Goal: Task Accomplishment & Management: Complete application form

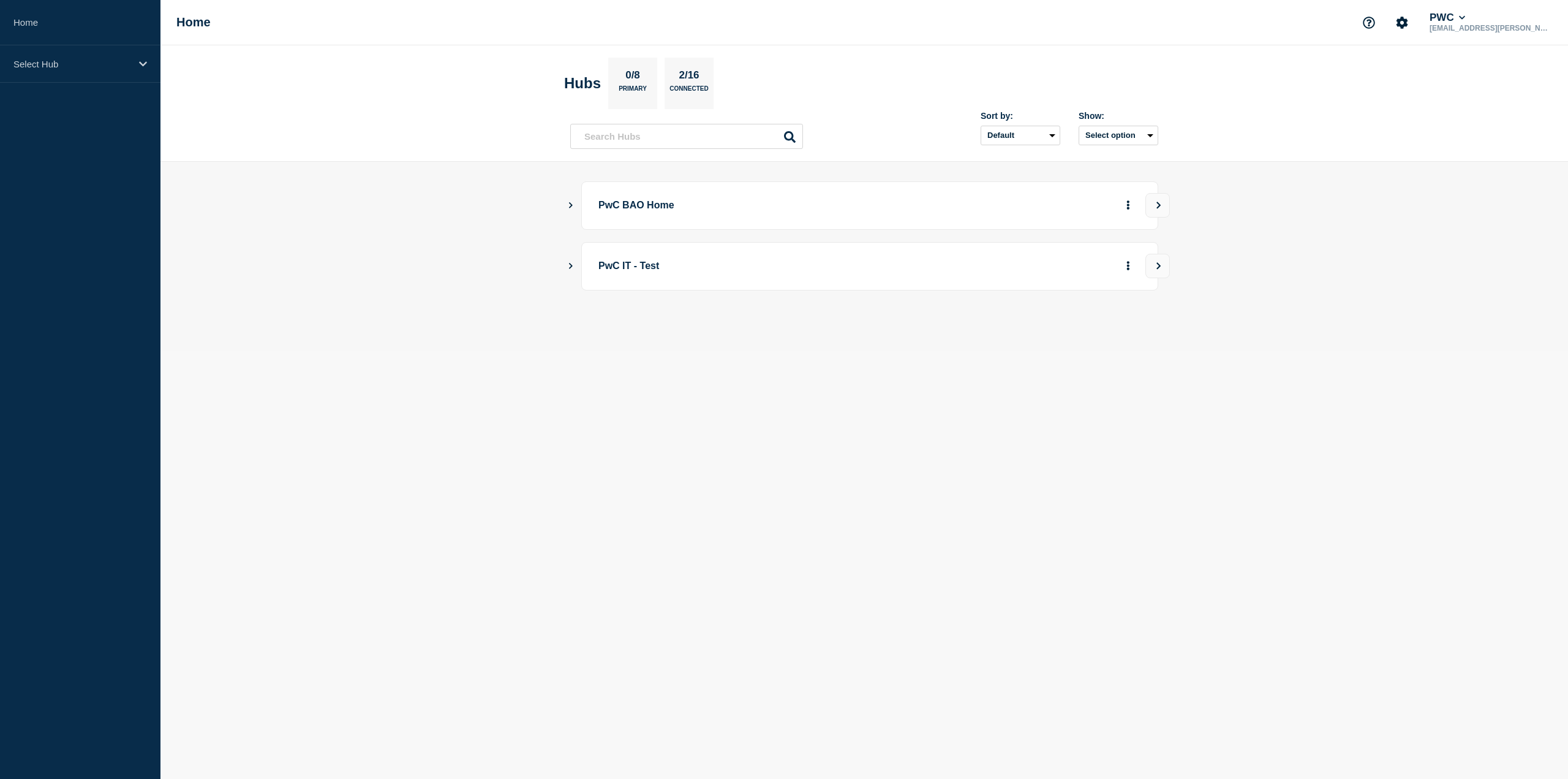
drag, startPoint x: 238, startPoint y: 3, endPoint x: 780, endPoint y: 24, distance: 542.4
click at [780, 24] on div "Home PWC alince.victor@pwc.com" at bounding box center [864, 22] width 1408 height 45
click at [77, 63] on p "Select Hub" at bounding box center [72, 64] width 118 height 11
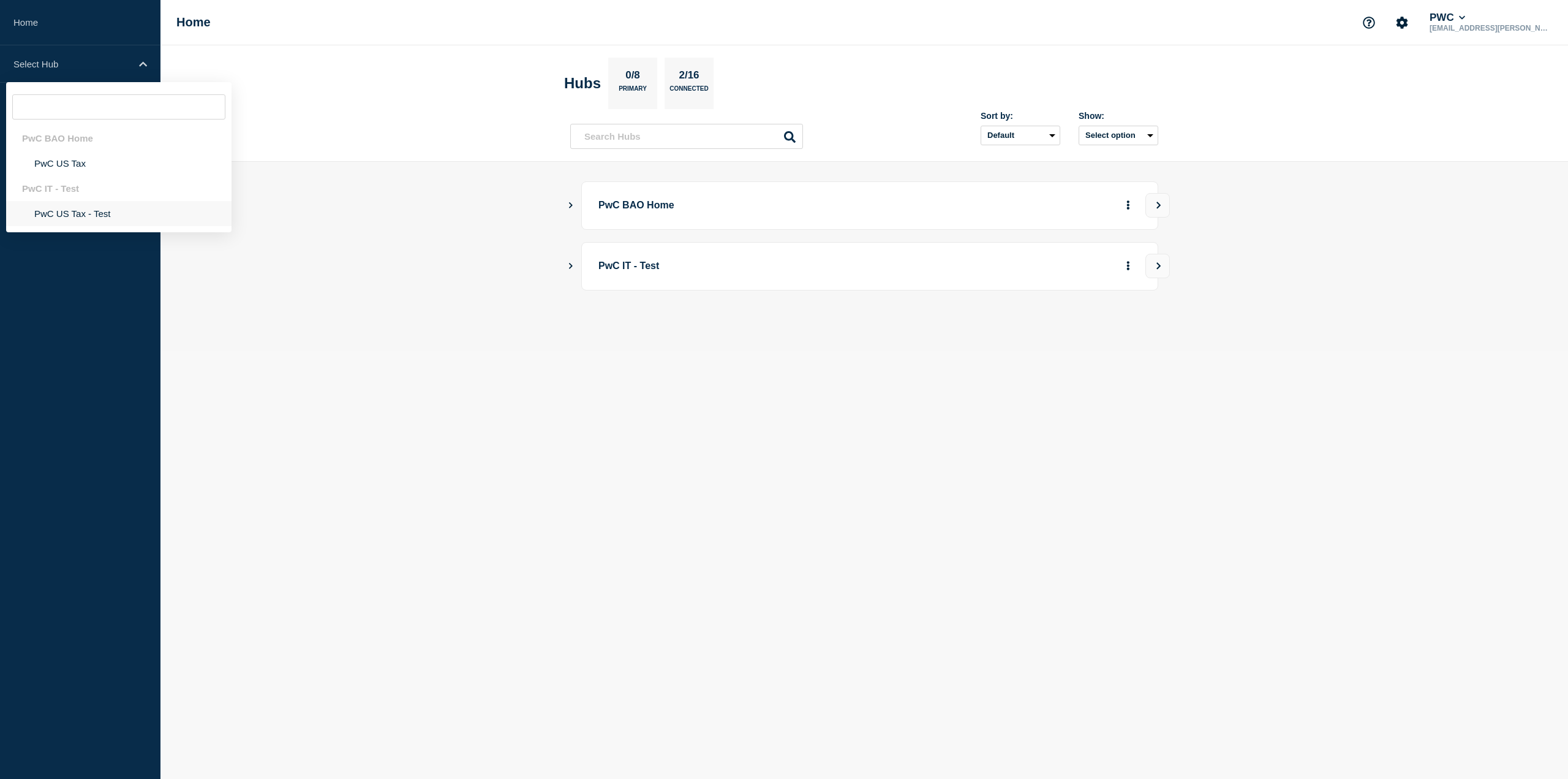
click at [93, 211] on li "PwC US Tax - Test" at bounding box center [118, 213] width 225 height 26
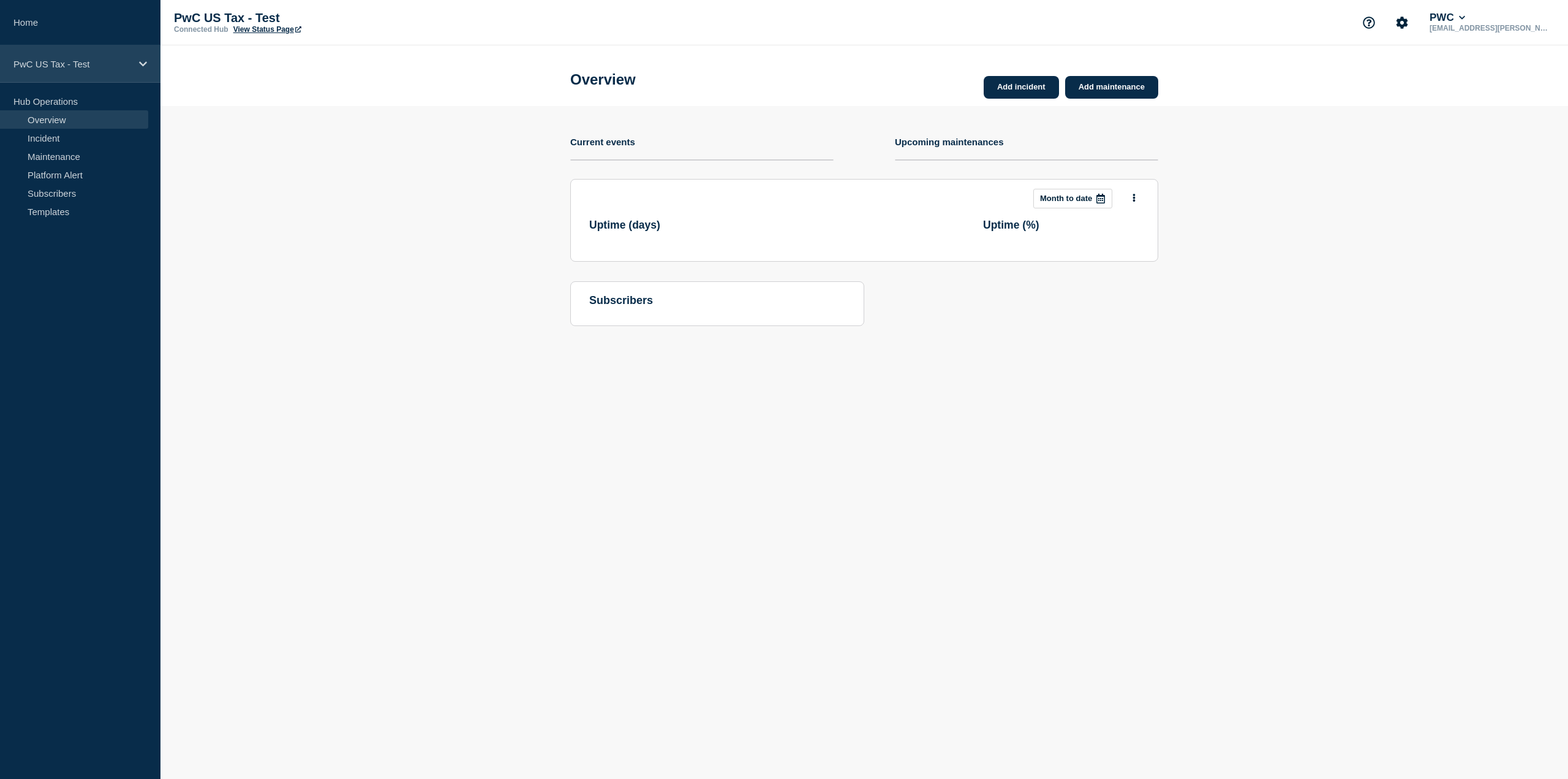
click at [106, 61] on p "PwC US Tax - Test" at bounding box center [72, 64] width 118 height 11
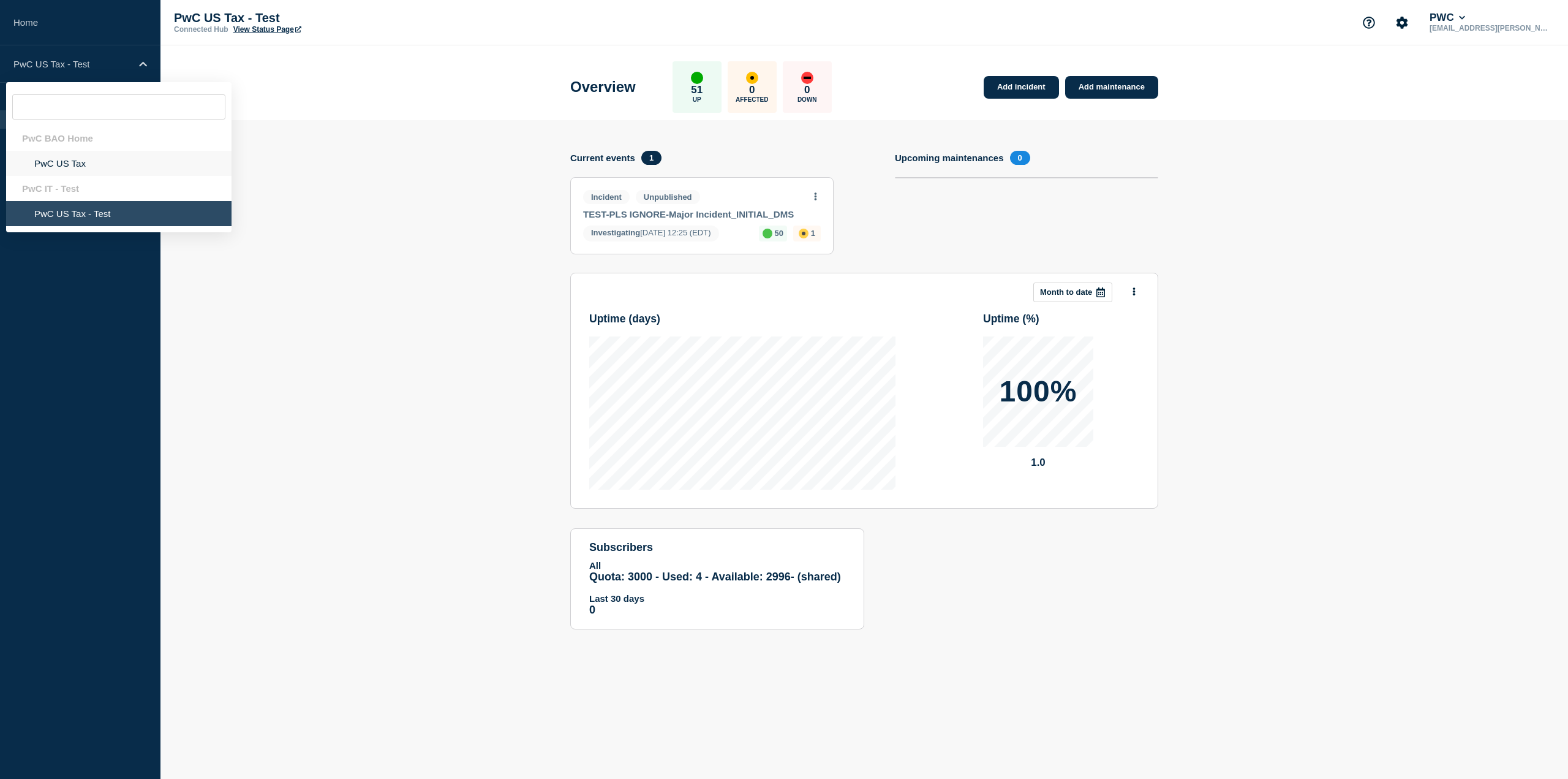
click at [84, 162] on li "PwC US Tax" at bounding box center [118, 163] width 225 height 26
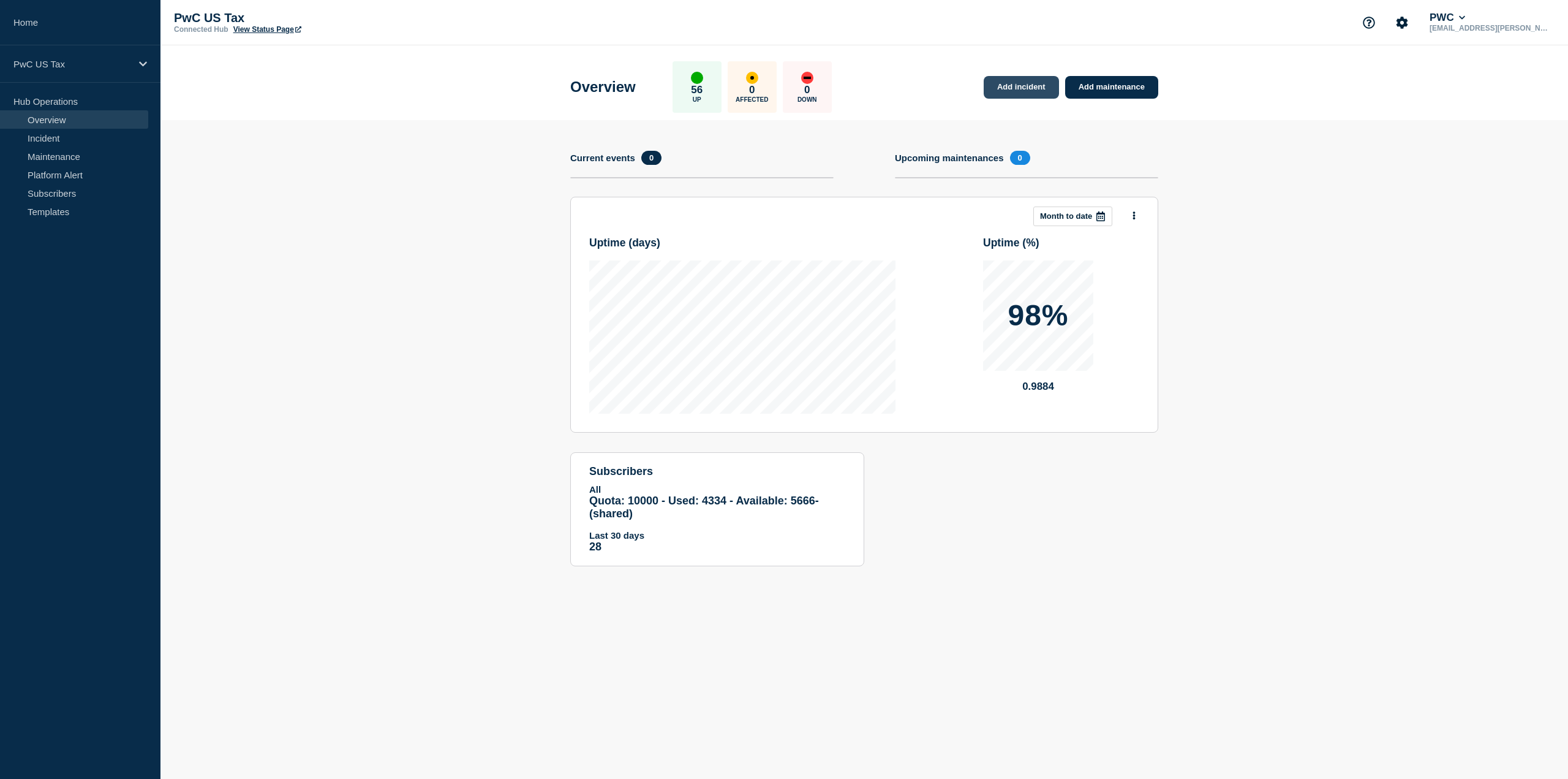
click at [1040, 91] on link "Add incident" at bounding box center [1021, 87] width 76 height 23
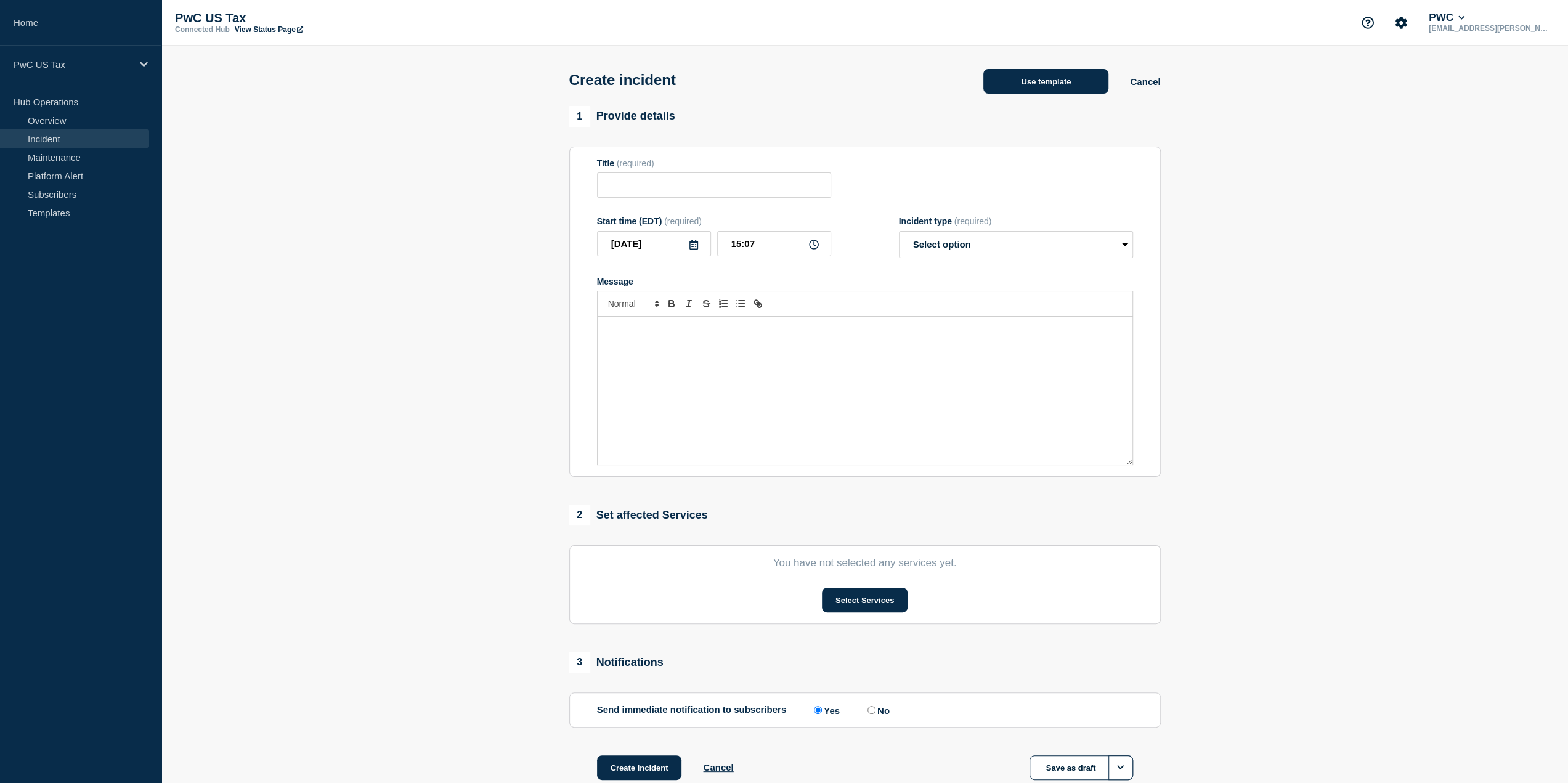
click at [1077, 84] on button "Use template" at bounding box center [1045, 81] width 125 height 25
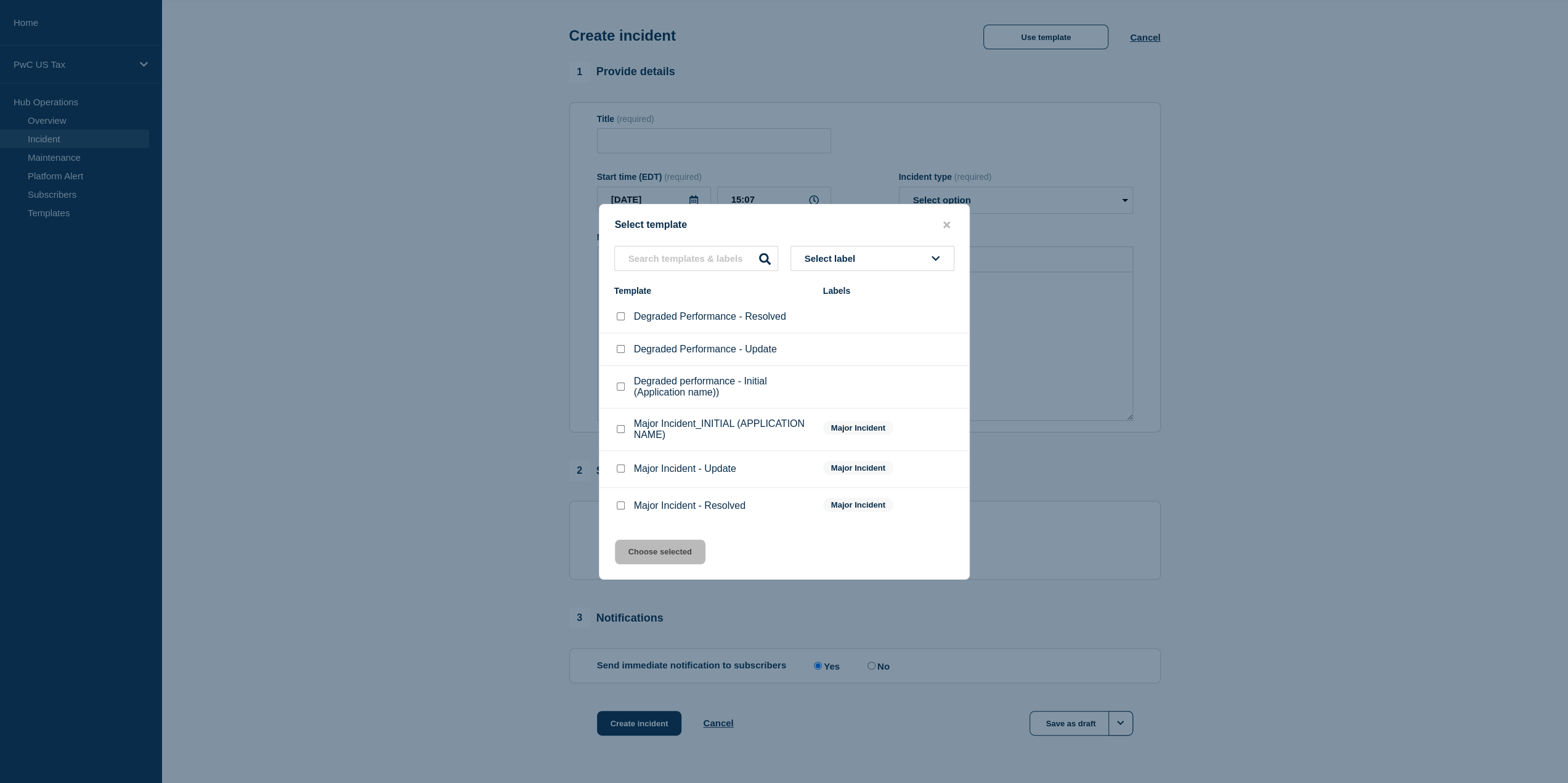
scroll to position [79, 0]
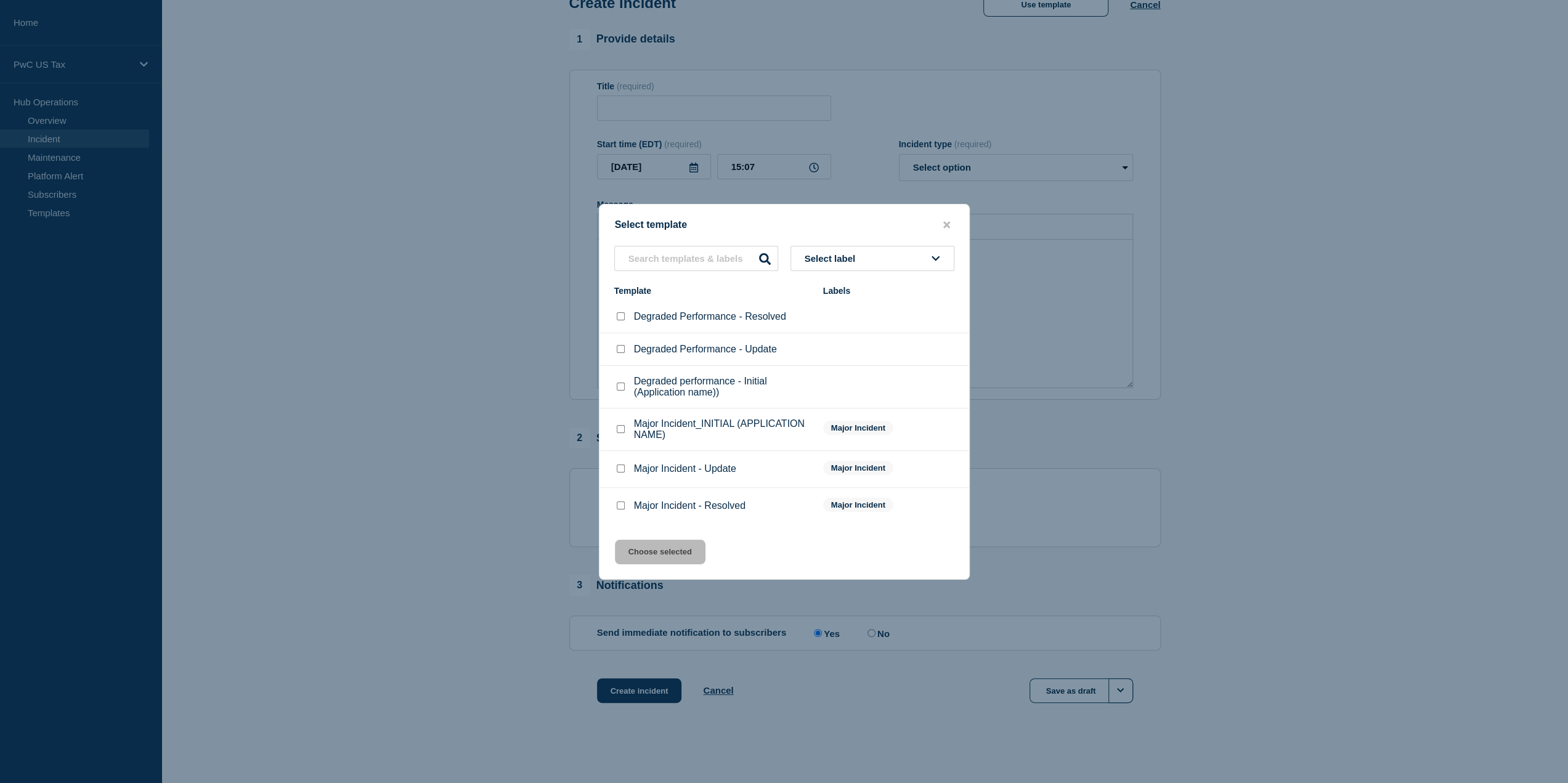
click at [620, 390] on input "Degraded performance - Initial (Application name)) checkbox" at bounding box center [621, 387] width 8 height 8
checkbox input "true"
click at [658, 558] on button "Choose selected" at bounding box center [660, 552] width 91 height 25
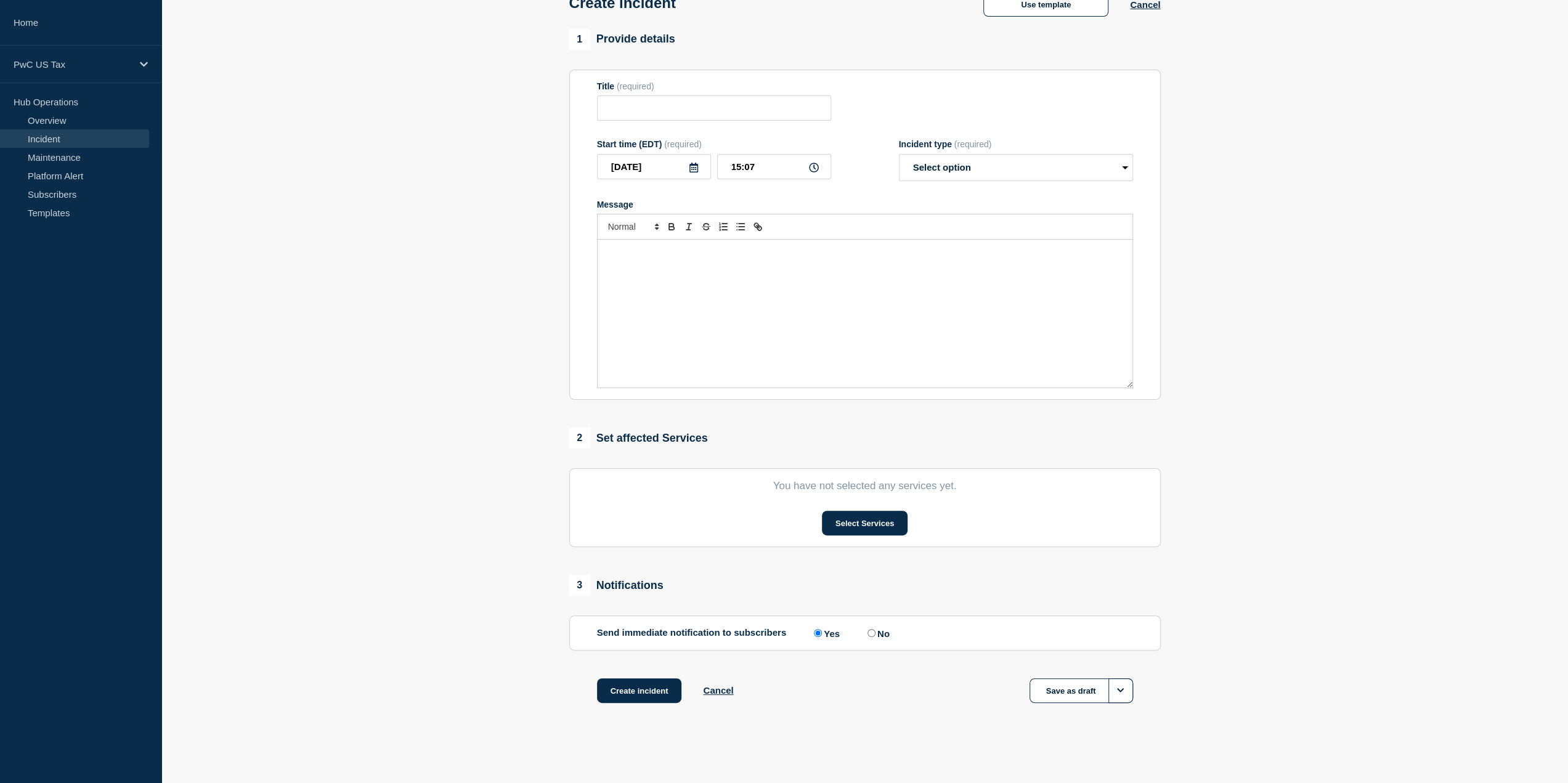
type input "Degraded performance - Initial (Application name))"
select select "investigating"
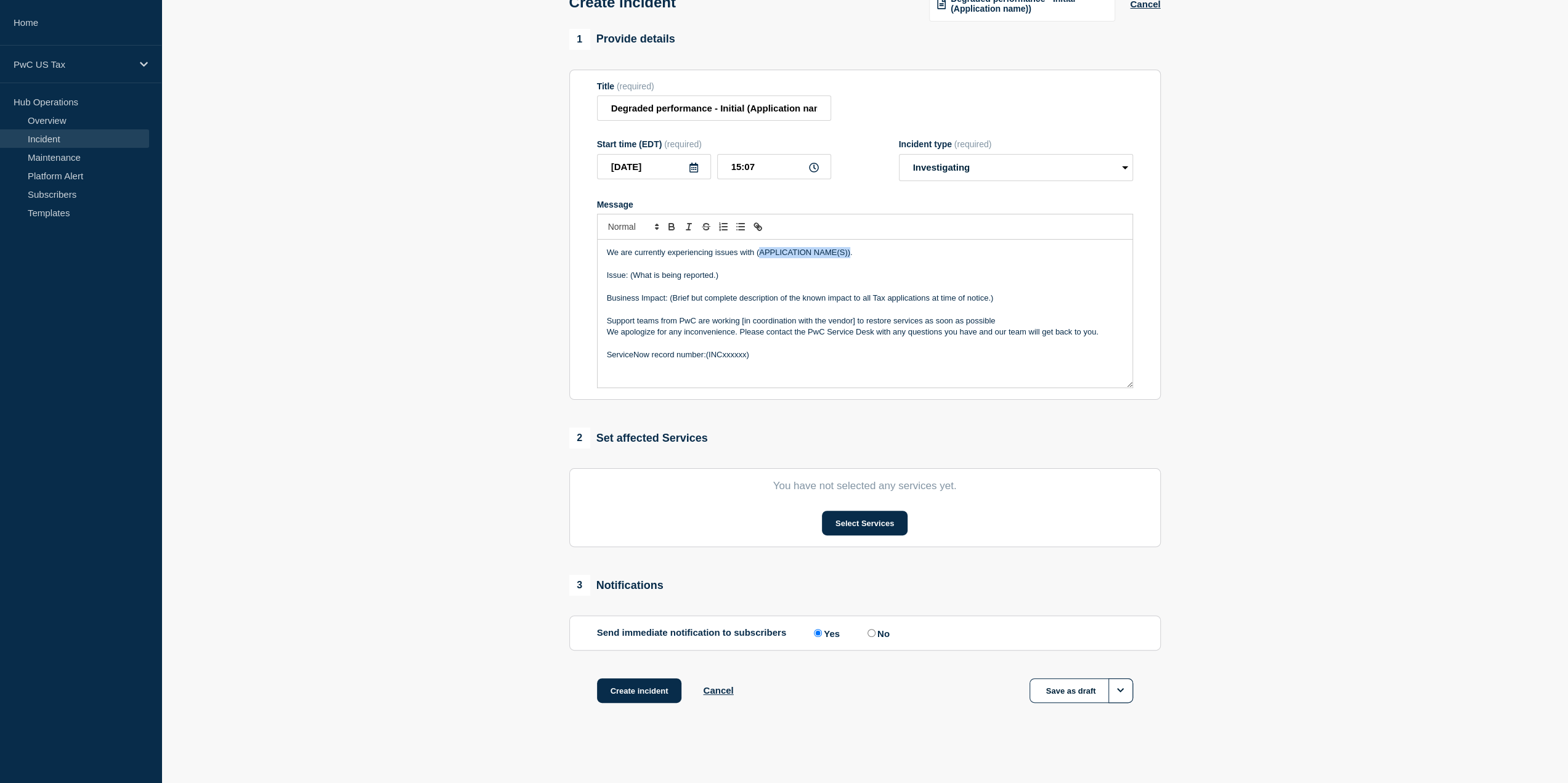
drag, startPoint x: 849, startPoint y: 251, endPoint x: 757, endPoint y: 253, distance: 92.0
click at [757, 253] on p "We are currently experiencing issues with (APPLICATION NAME(S))." at bounding box center [865, 252] width 516 height 11
click at [733, 274] on p "Issue: (What is being reported.)" at bounding box center [865, 275] width 516 height 11
drag, startPoint x: 1226, startPoint y: 165, endPoint x: 1203, endPoint y: 64, distance: 103.6
click at [1226, 165] on section "1 Provide details Title (required) Degraded performance - Initial (Application …" at bounding box center [864, 381] width 1407 height 705
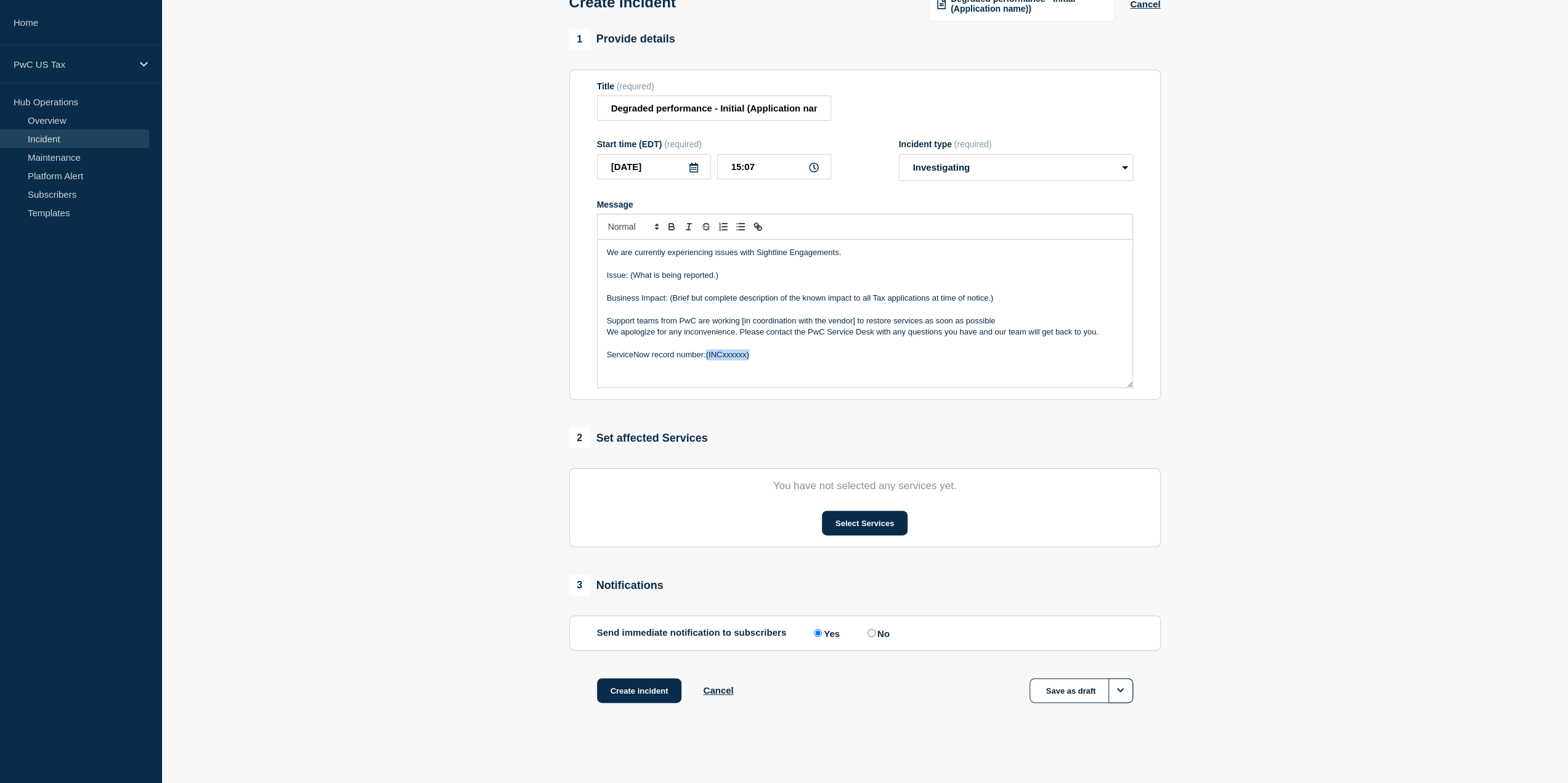
drag, startPoint x: 748, startPoint y: 356, endPoint x: 706, endPoint y: 357, distance: 42.0
click at [706, 357] on p "ServiceNow record number:(INCxxxxxx)" at bounding box center [865, 354] width 516 height 11
drag, startPoint x: 722, startPoint y: 276, endPoint x: 630, endPoint y: 277, distance: 92.0
click at [630, 277] on p "Issue: (What is being reported.)" at bounding box center [865, 275] width 516 height 11
drag, startPoint x: 684, startPoint y: 275, endPoint x: 631, endPoint y: 275, distance: 53.0
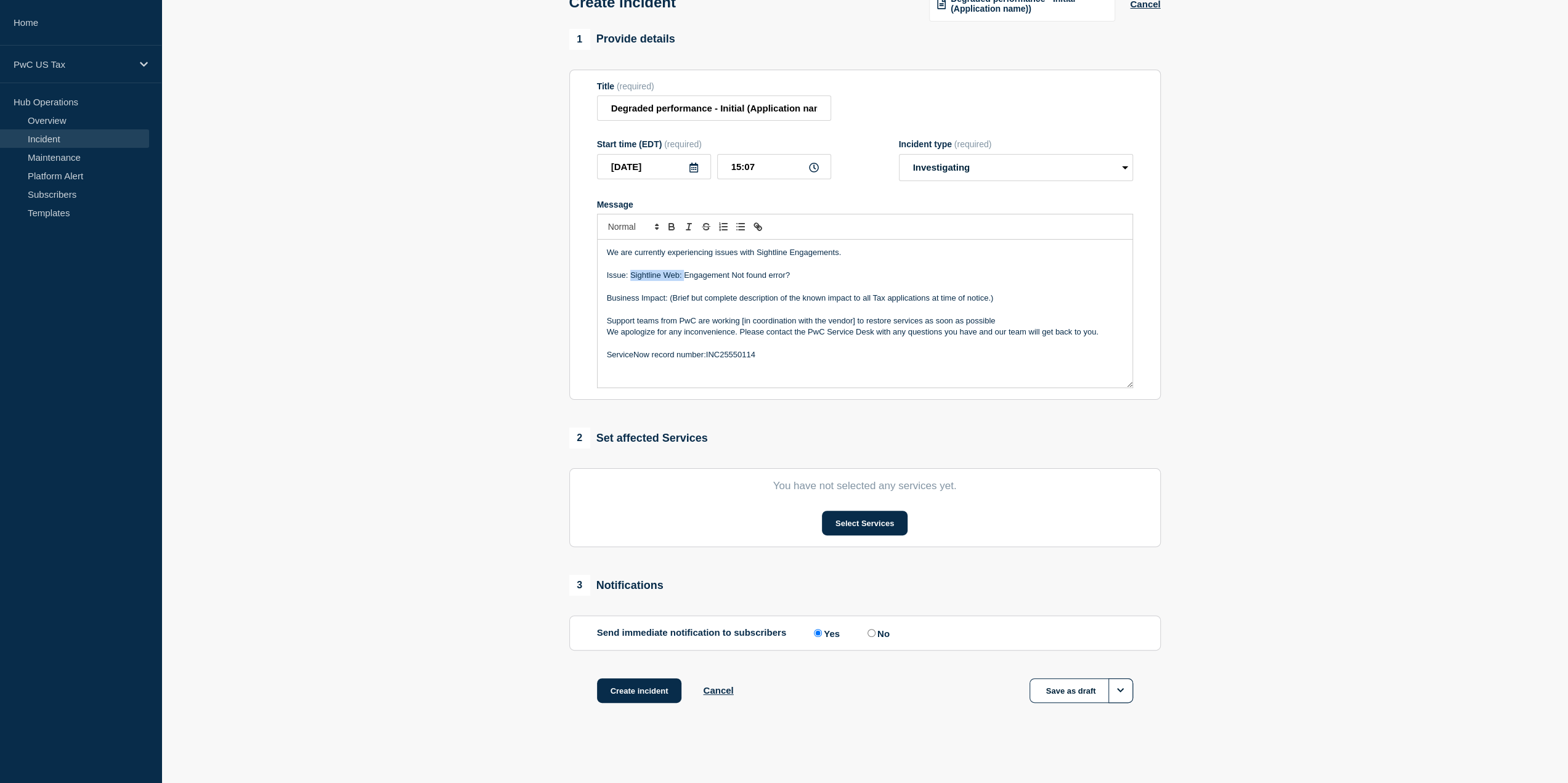
click at [631, 275] on p "Issue: Sightline Web: Engagement Not found error?" at bounding box center [865, 275] width 516 height 11
click at [735, 276] on p "Issue: Engagement Not found error?" at bounding box center [865, 275] width 516 height 11
click at [629, 275] on p "Issue: Engagement Not found error" at bounding box center [865, 275] width 516 height 11
drag, startPoint x: 997, startPoint y: 298, endPoint x: 685, endPoint y: 304, distance: 312.1
click at [670, 297] on p "Business Impact: (Brief but complete description of the known impact to all Tax…" at bounding box center [865, 298] width 516 height 11
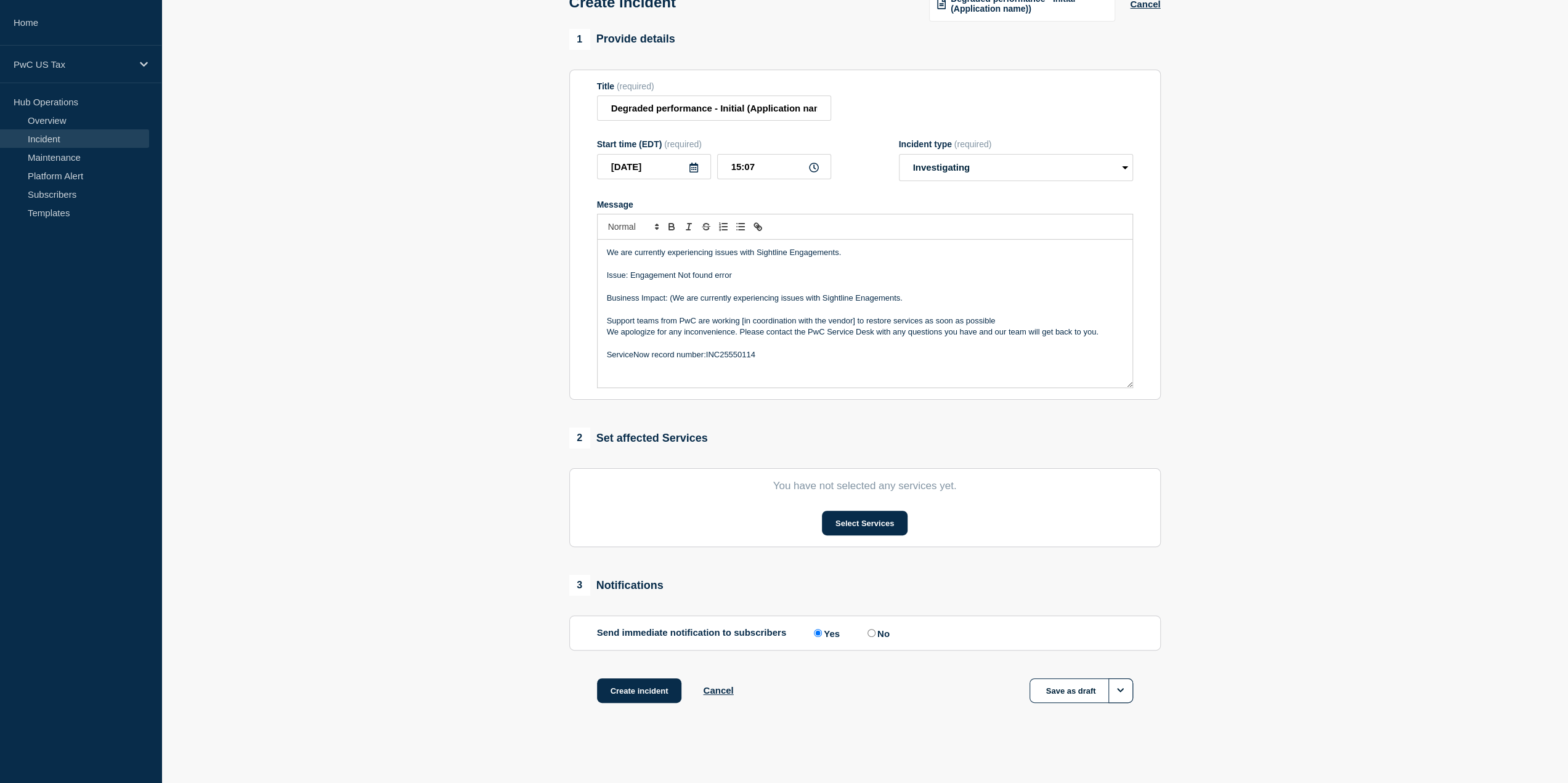
click at [673, 298] on p "Business Impact: (We are currently experiencing issues with Sightline Enagement…" at bounding box center [865, 298] width 516 height 11
click at [901, 303] on p "Business Impact: We are currently experiencing issues with Sightline Engagement…" at bounding box center [865, 298] width 516 height 11
click at [908, 298] on p "Business Impact: We are currently experiencing issues with Sightline Engagement…" at bounding box center [865, 298] width 516 height 11
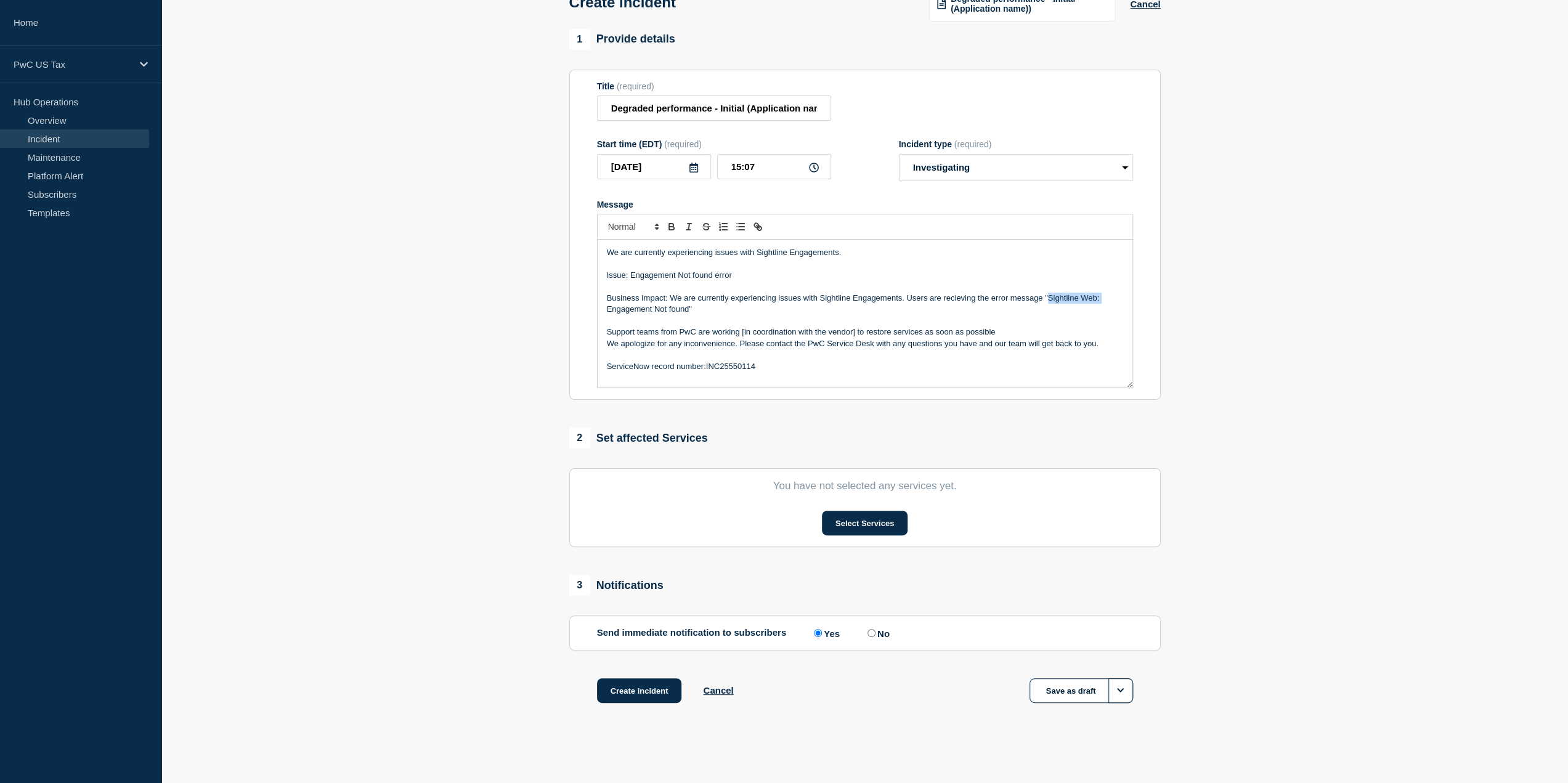
drag, startPoint x: 1103, startPoint y: 299, endPoint x: 1049, endPoint y: 298, distance: 54.0
click at [1049, 298] on p "Business Impact: We are currently experiencing issues with Sightline Engagement…" at bounding box center [865, 304] width 516 height 23
drag, startPoint x: 854, startPoint y: 332, endPoint x: 743, endPoint y: 334, distance: 111.0
click at [743, 334] on p "Support teams from PwC are working [in coordination with the vendor] to restore…" at bounding box center [865, 332] width 516 height 11
drag, startPoint x: 906, startPoint y: 300, endPoint x: 671, endPoint y: 298, distance: 235.0
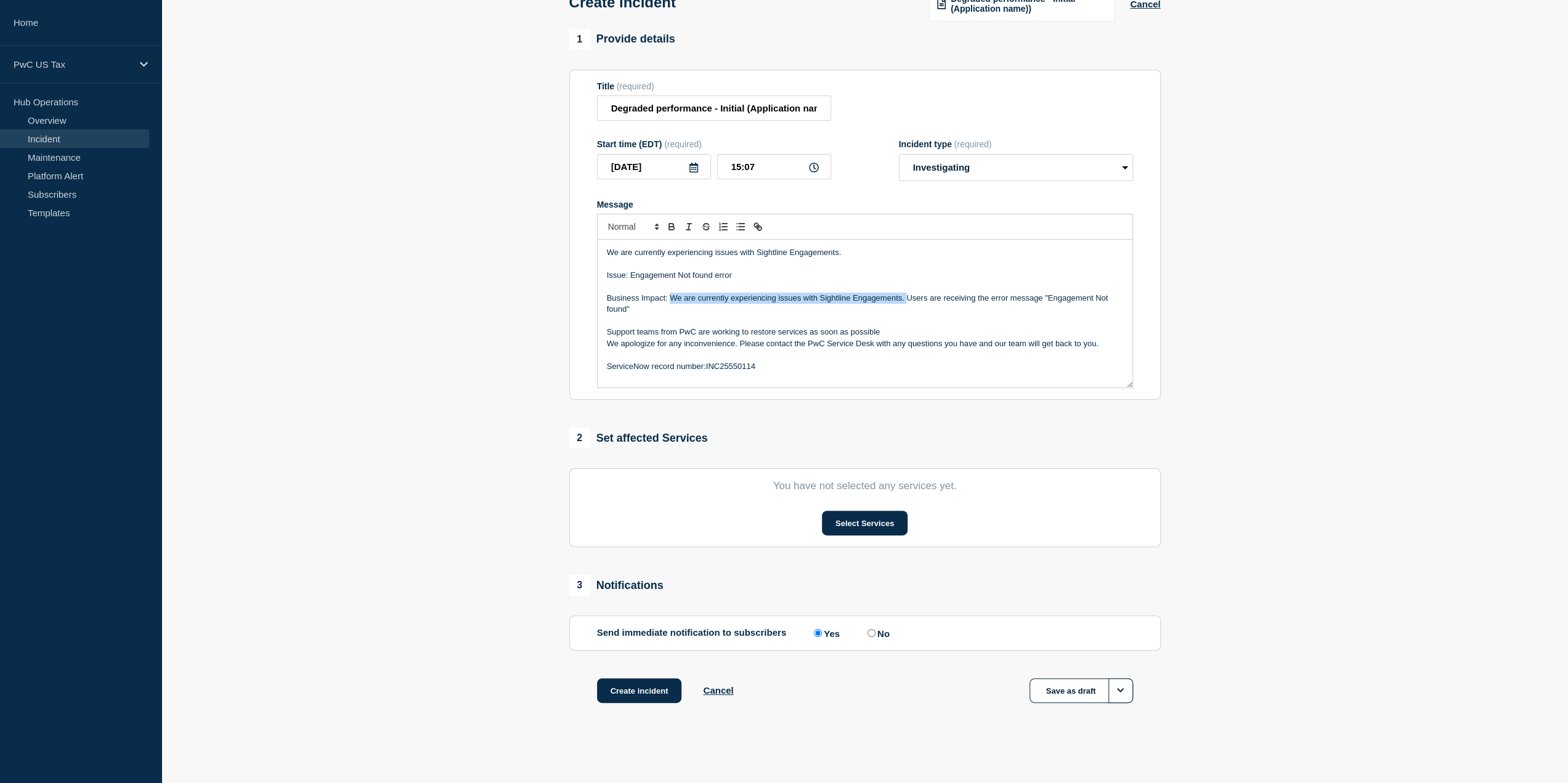
click at [671, 298] on p "Business Impact: We are currently experiencing issues with Sightline Engagement…" at bounding box center [865, 304] width 516 height 23
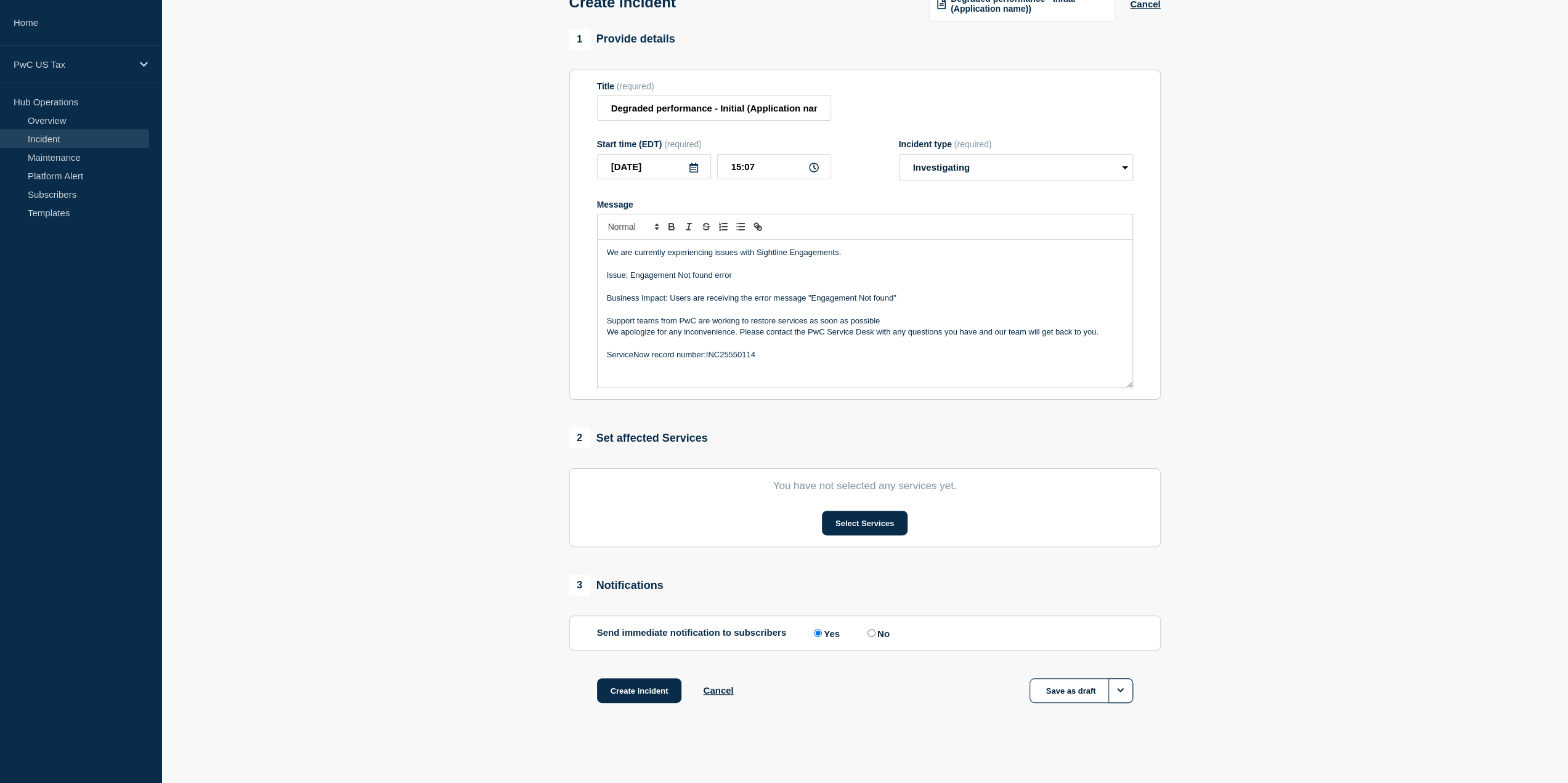
click at [906, 297] on p "Business Impact: Users are receiving the error message "Engagement Not found"" at bounding box center [865, 298] width 516 height 11
click at [706, 297] on p "Business Impact: Users are receiving the error message "Engagement Not found"." at bounding box center [865, 298] width 516 height 11
click at [957, 297] on p "Business Impact: Users are intermittently receiving the error message "Engageme…" at bounding box center [865, 298] width 516 height 11
click at [1141, 424] on div "1 Provide details Title (required) Degraded performance - Initial (Application …" at bounding box center [864, 381] width 605 height 705
click at [1087, 300] on p "Business Impact: Users are intermittently receiving the error message "Engageme…" at bounding box center [865, 298] width 516 height 11
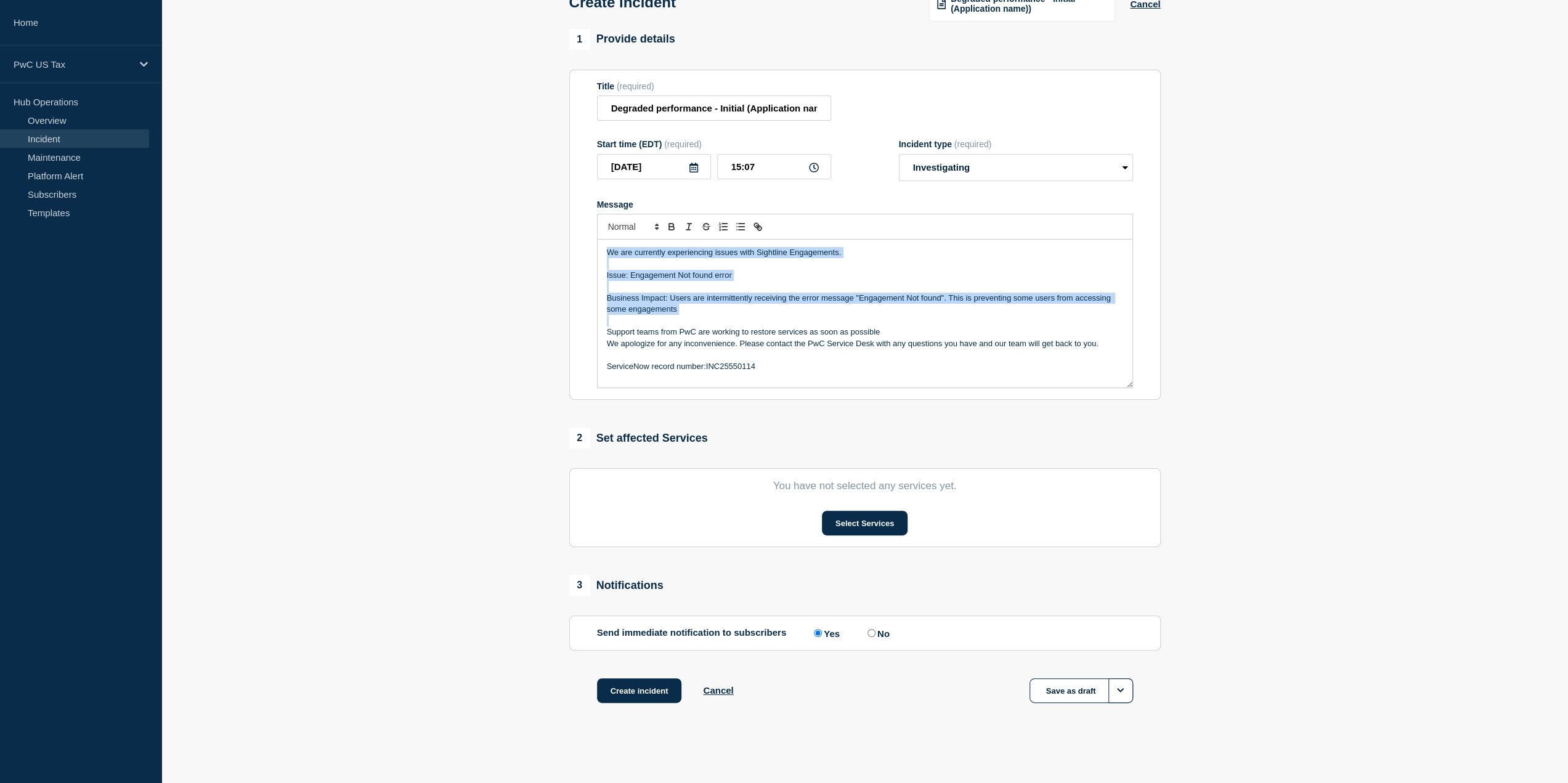
drag, startPoint x: 607, startPoint y: 253, endPoint x: 855, endPoint y: 317, distance: 256.1
click at [855, 317] on div "We are currently experiencing issues with Sightline Engagements. Issue: Engagem…" at bounding box center [865, 313] width 535 height 148
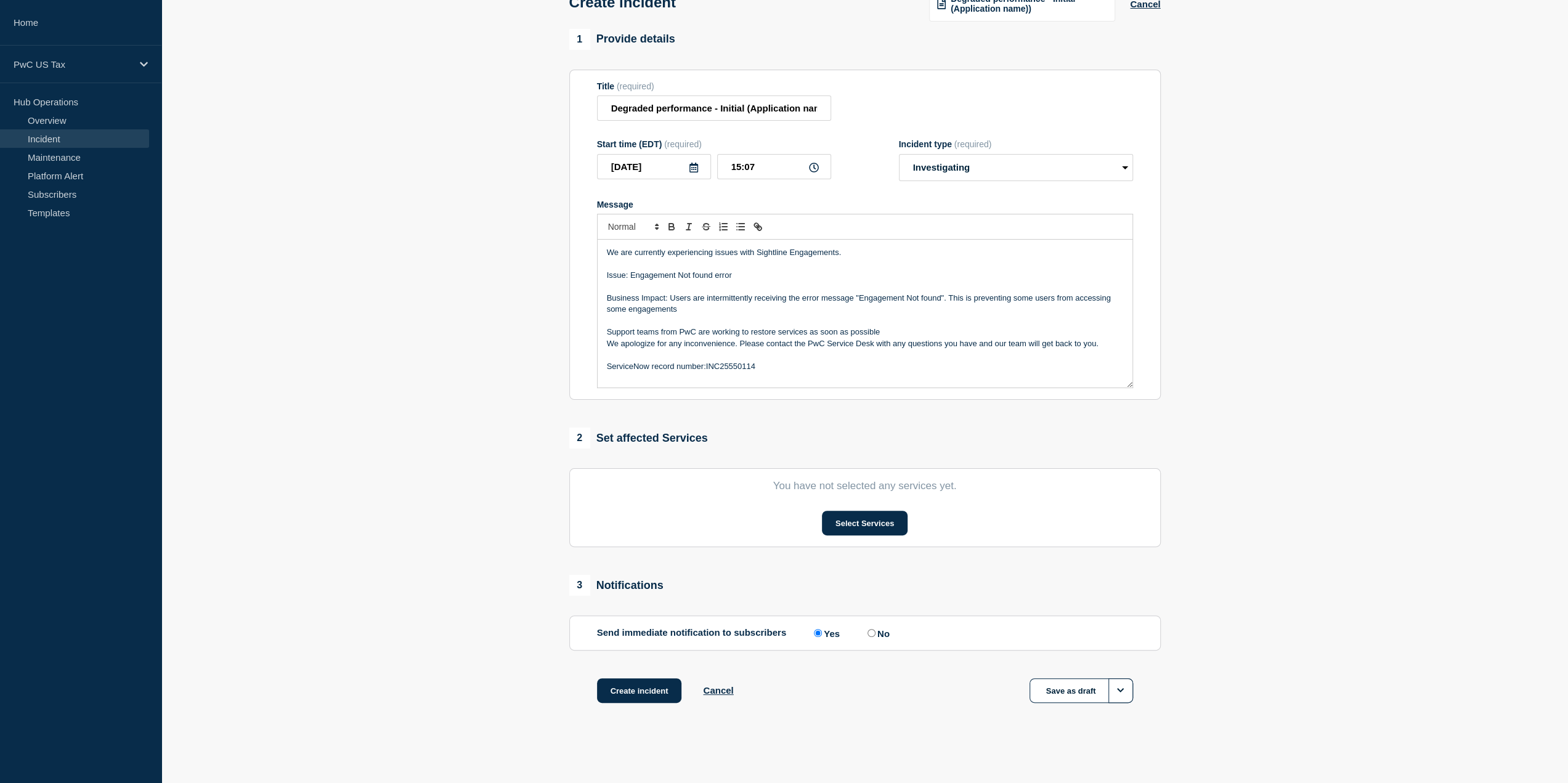
click at [886, 332] on p "Support teams from PwC are working to restore services as soon as possible" at bounding box center [865, 332] width 516 height 11
drag, startPoint x: 669, startPoint y: 297, endPoint x: 690, endPoint y: 313, distance: 26.4
click at [690, 313] on p "Business Impact: Users are intermittently receiving the error message "Engageme…" at bounding box center [865, 304] width 516 height 23
copy p "Users are intermittently receiving the error message "Engagement Not found". Th…"
drag, startPoint x: 786, startPoint y: 313, endPoint x: 661, endPoint y: 312, distance: 125.0
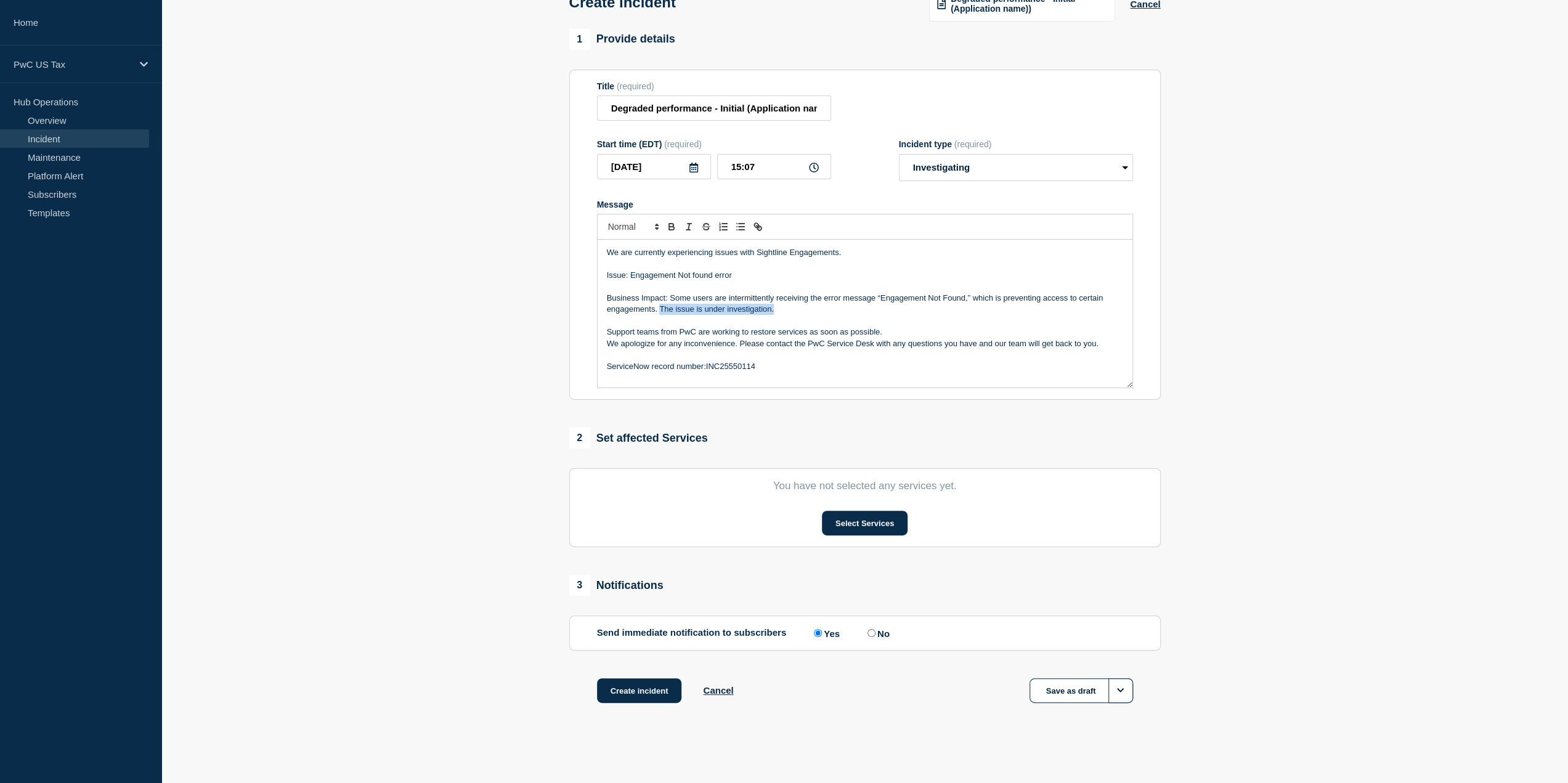
click at [661, 312] on p "Business Impact: Some users are intermittently receiving the error message “Eng…" at bounding box center [865, 304] width 516 height 23
click at [740, 165] on input "15:07" at bounding box center [774, 166] width 114 height 26
type input "14:07"
click at [875, 185] on form "Title (required) Degraded performance - Initial (Application name)) Start time …" at bounding box center [865, 235] width 536 height 308
click at [873, 518] on button "Select Services" at bounding box center [865, 523] width 86 height 25
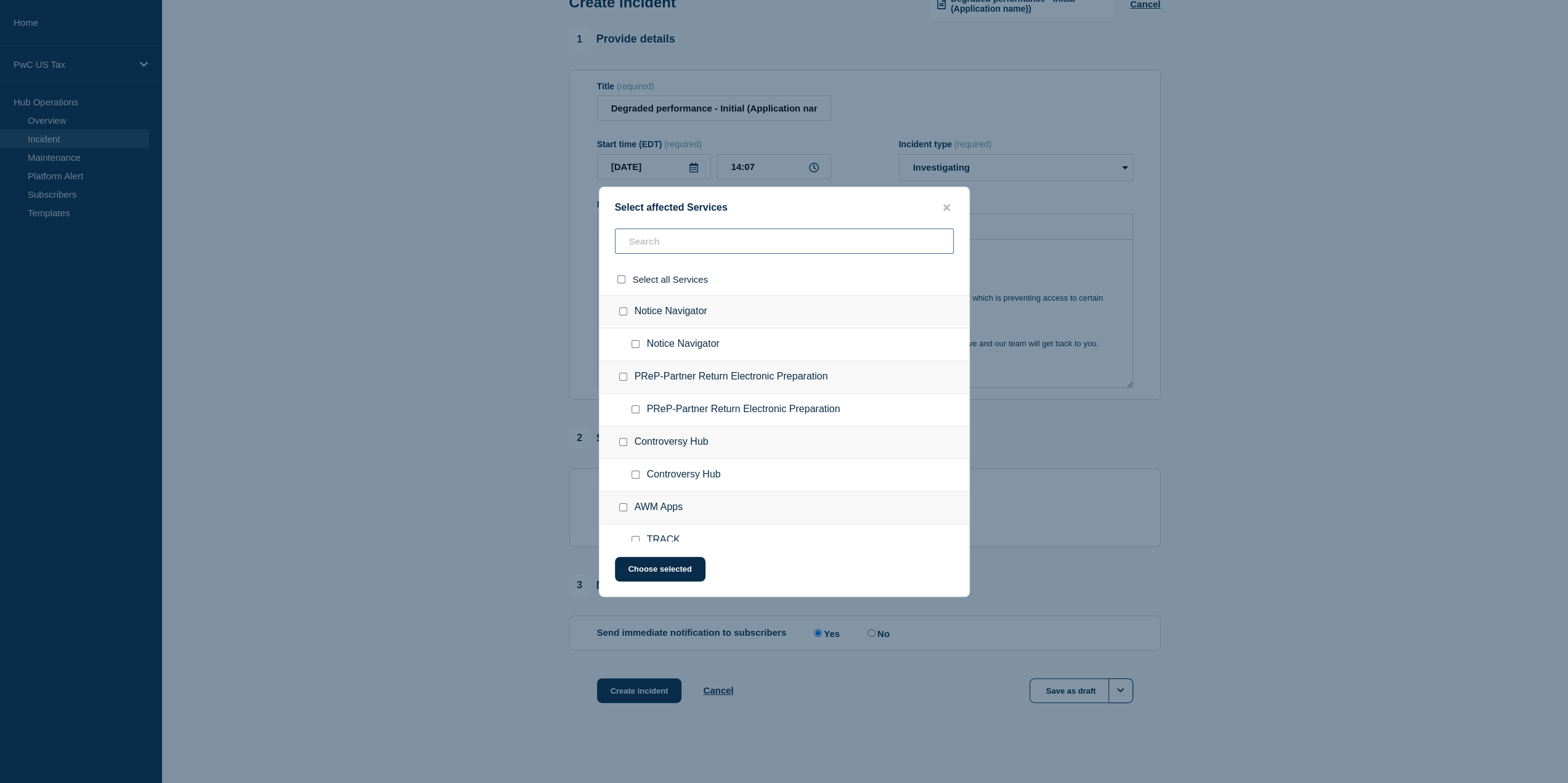
click at [648, 236] on input "text" at bounding box center [784, 241] width 339 height 26
type input "sight"
click at [633, 441] on input "Sightline checkbox" at bounding box center [636, 442] width 8 height 8
checkbox input "true"
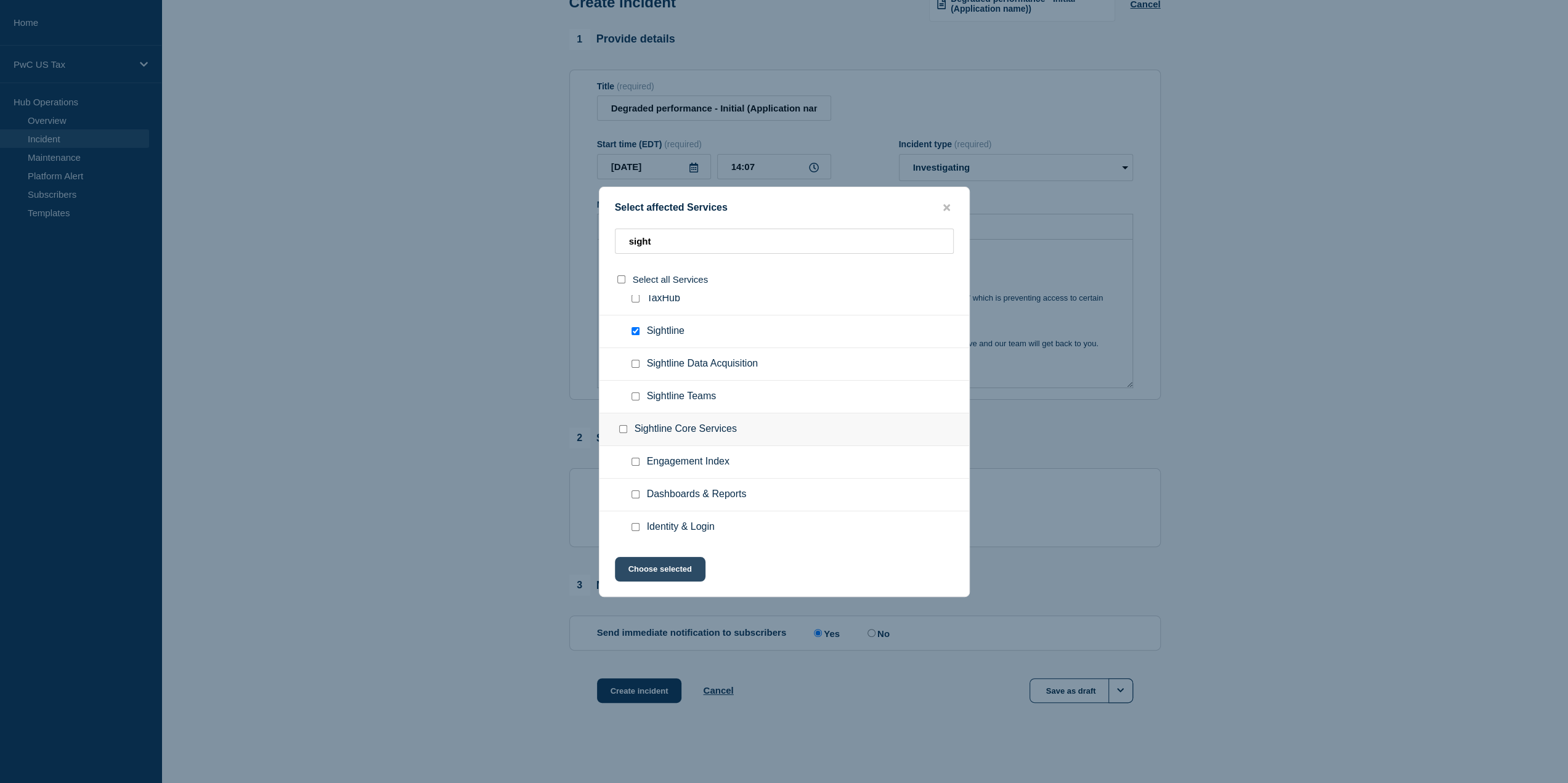
click at [677, 567] on button "Choose selected" at bounding box center [660, 569] width 91 height 25
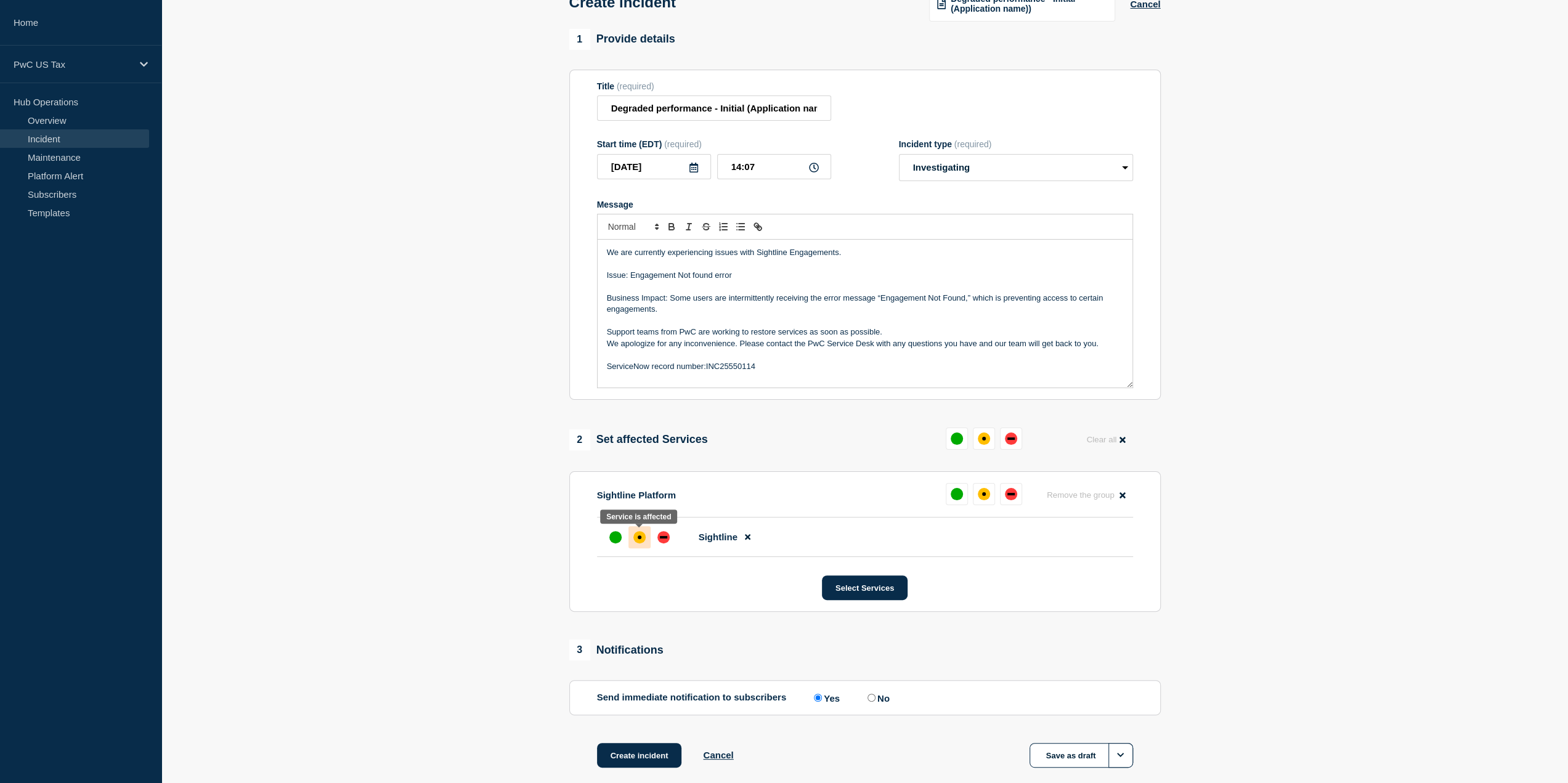
click at [638, 535] on div "affected" at bounding box center [639, 537] width 12 height 12
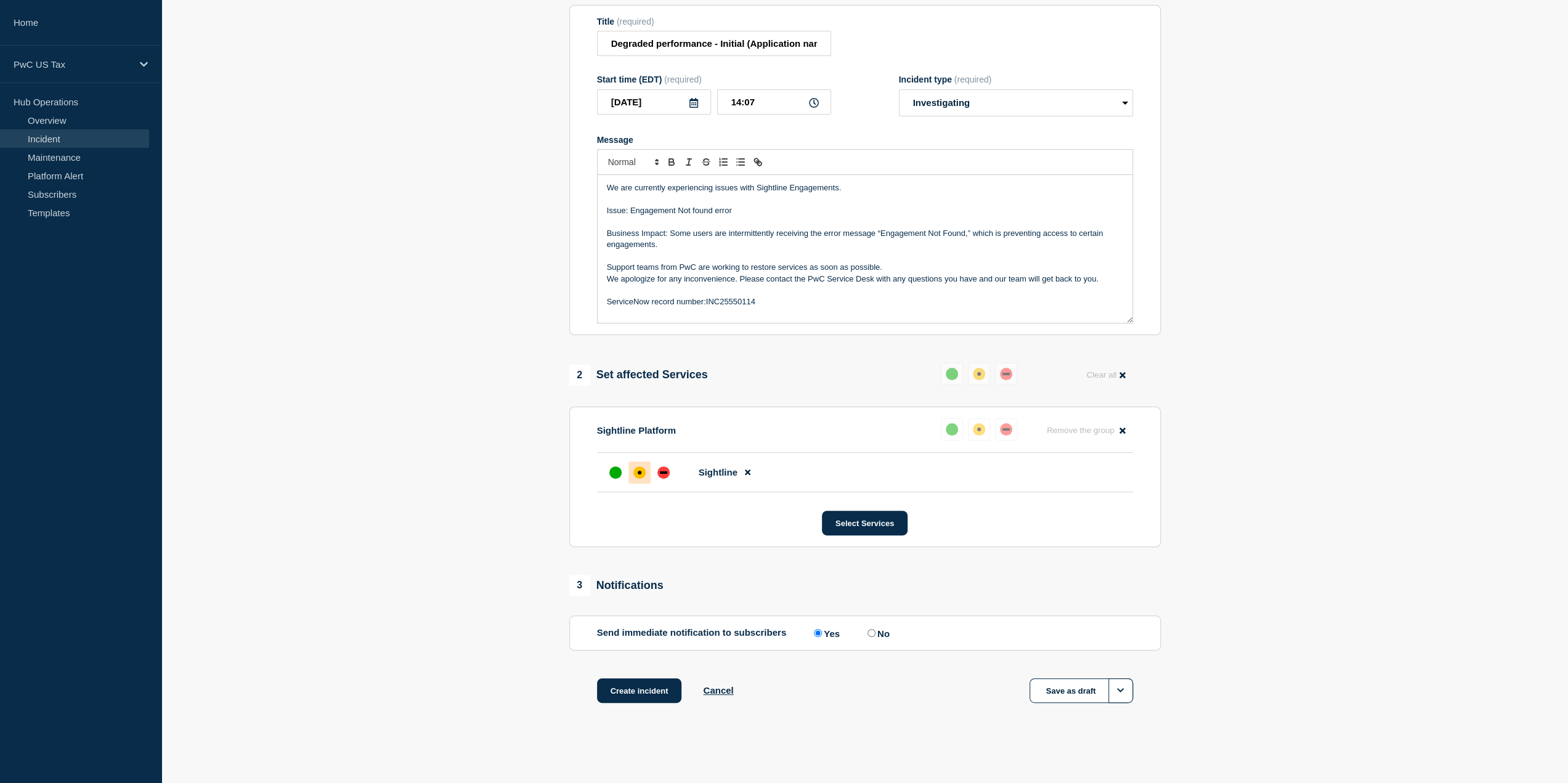
scroll to position [144, 0]
click at [873, 633] on input "No" at bounding box center [872, 633] width 8 height 8
radio input "true"
radio input "false"
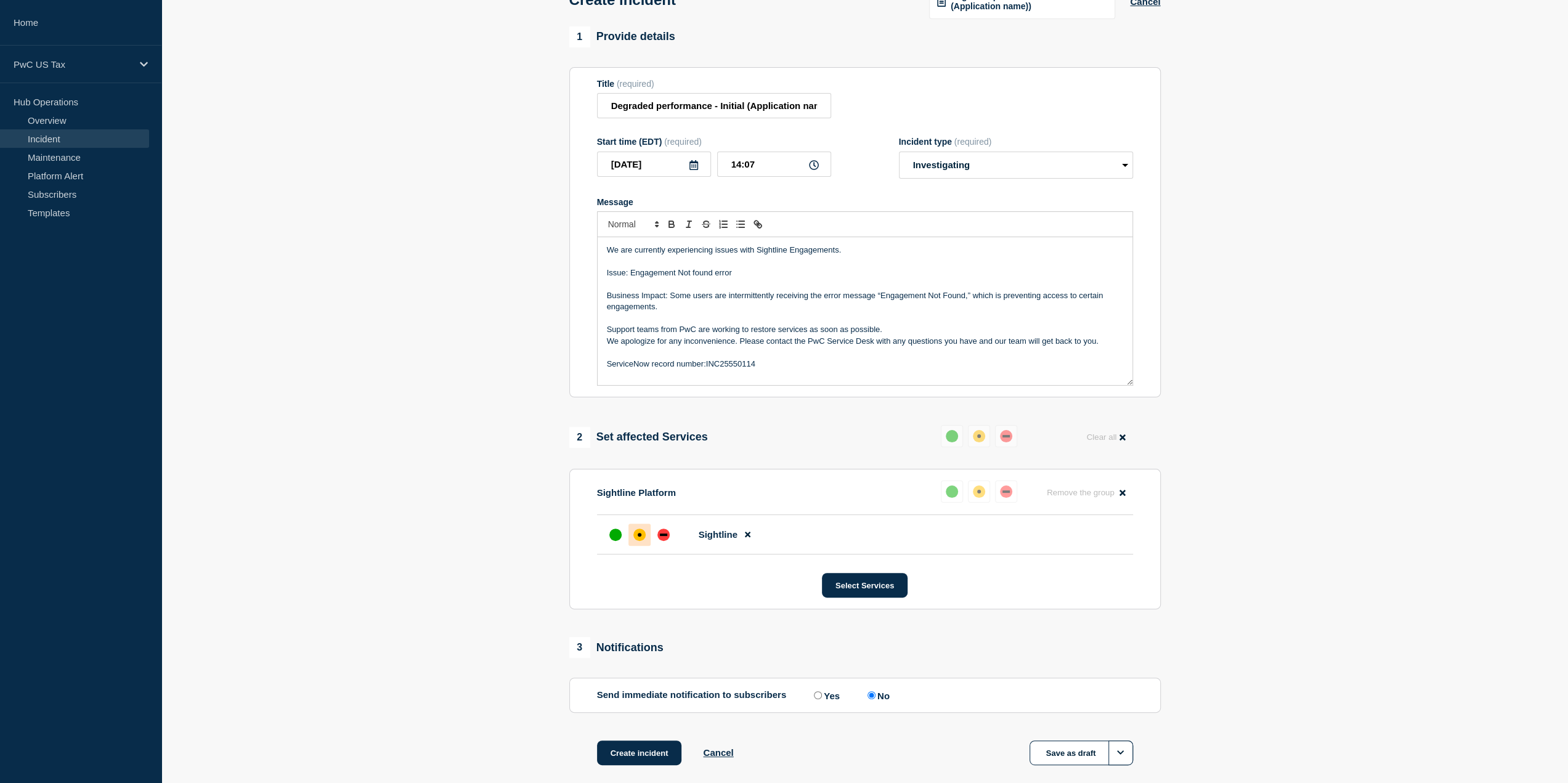
scroll to position [0, 0]
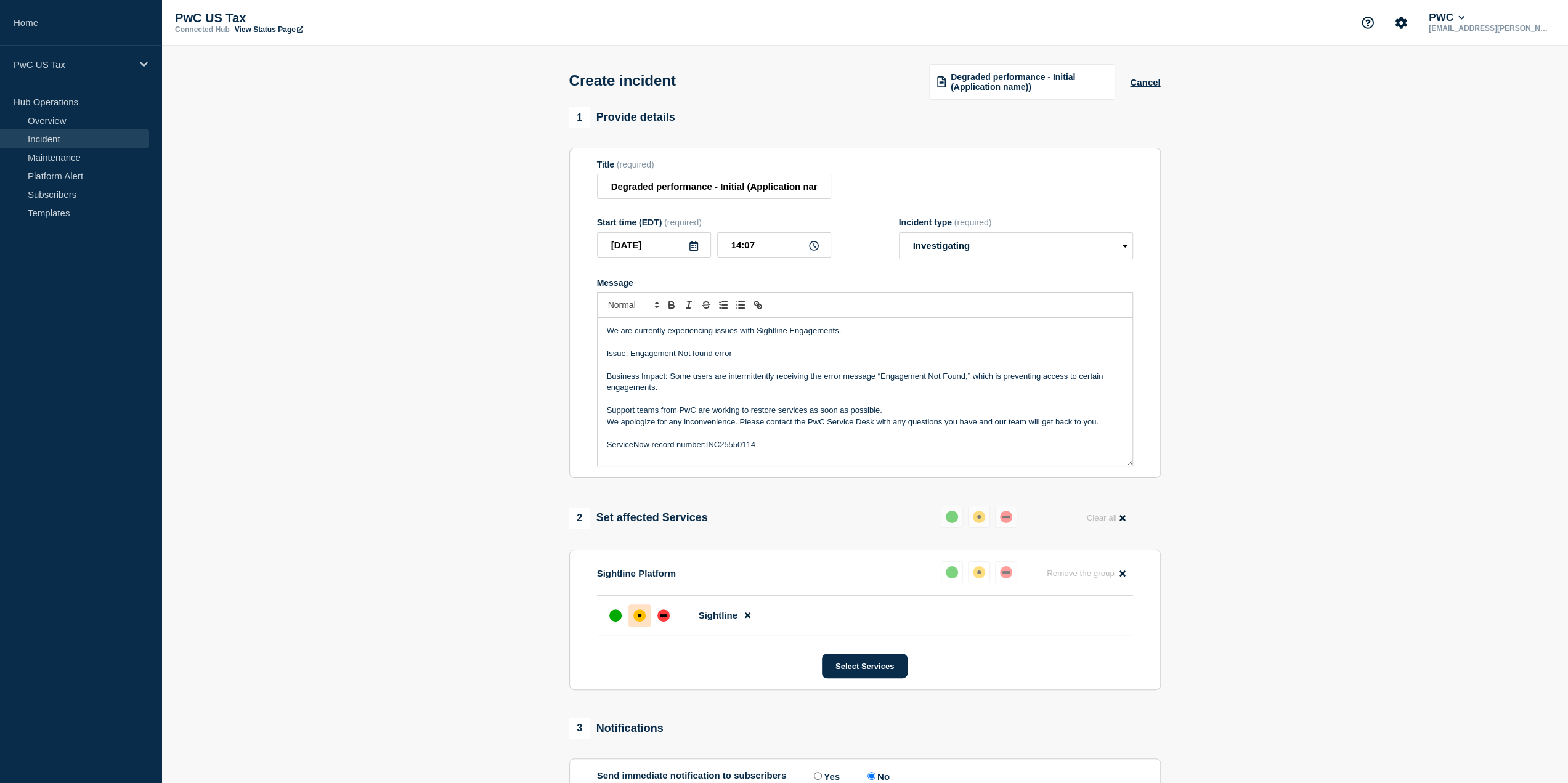
drag, startPoint x: 774, startPoint y: 456, endPoint x: 600, endPoint y: 332, distance: 213.7
click at [600, 332] on div "We are currently experiencing issues with Sightline Engagements. Issue: Engagem…" at bounding box center [865, 391] width 535 height 148
copy div "We are currently experiencing issues with Sightline Engagements. Issue: Engagem…"
click at [1182, 356] on section "1 Provide details Title (required) Degraded performance - Initial (Application …" at bounding box center [864, 492] width 1407 height 770
drag, startPoint x: 239, startPoint y: 223, endPoint x: 637, endPoint y: 100, distance: 416.6
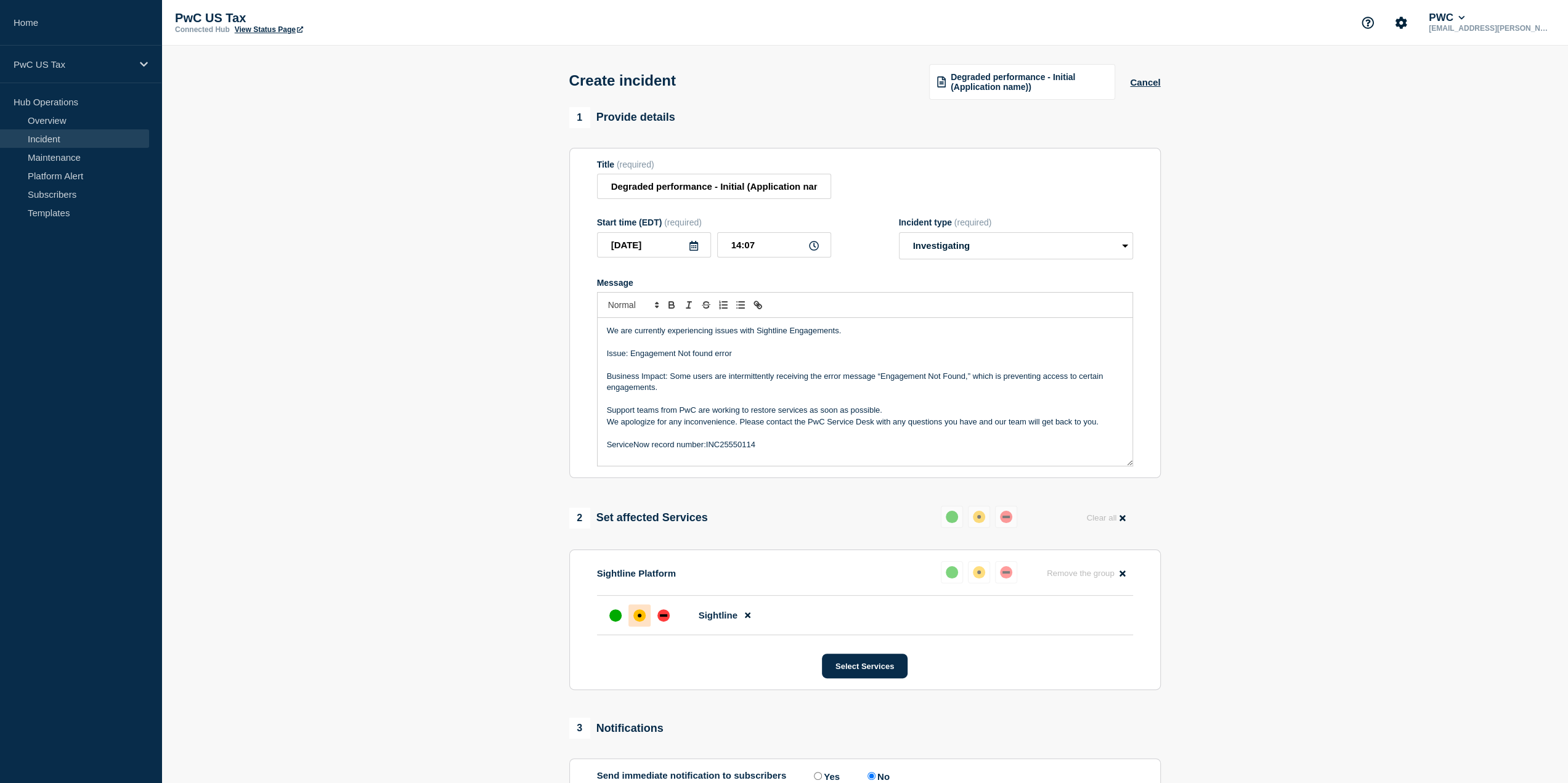
click at [239, 223] on section "1 Provide details Title (required) Degraded performance - Initial (Application …" at bounding box center [864, 492] width 1407 height 770
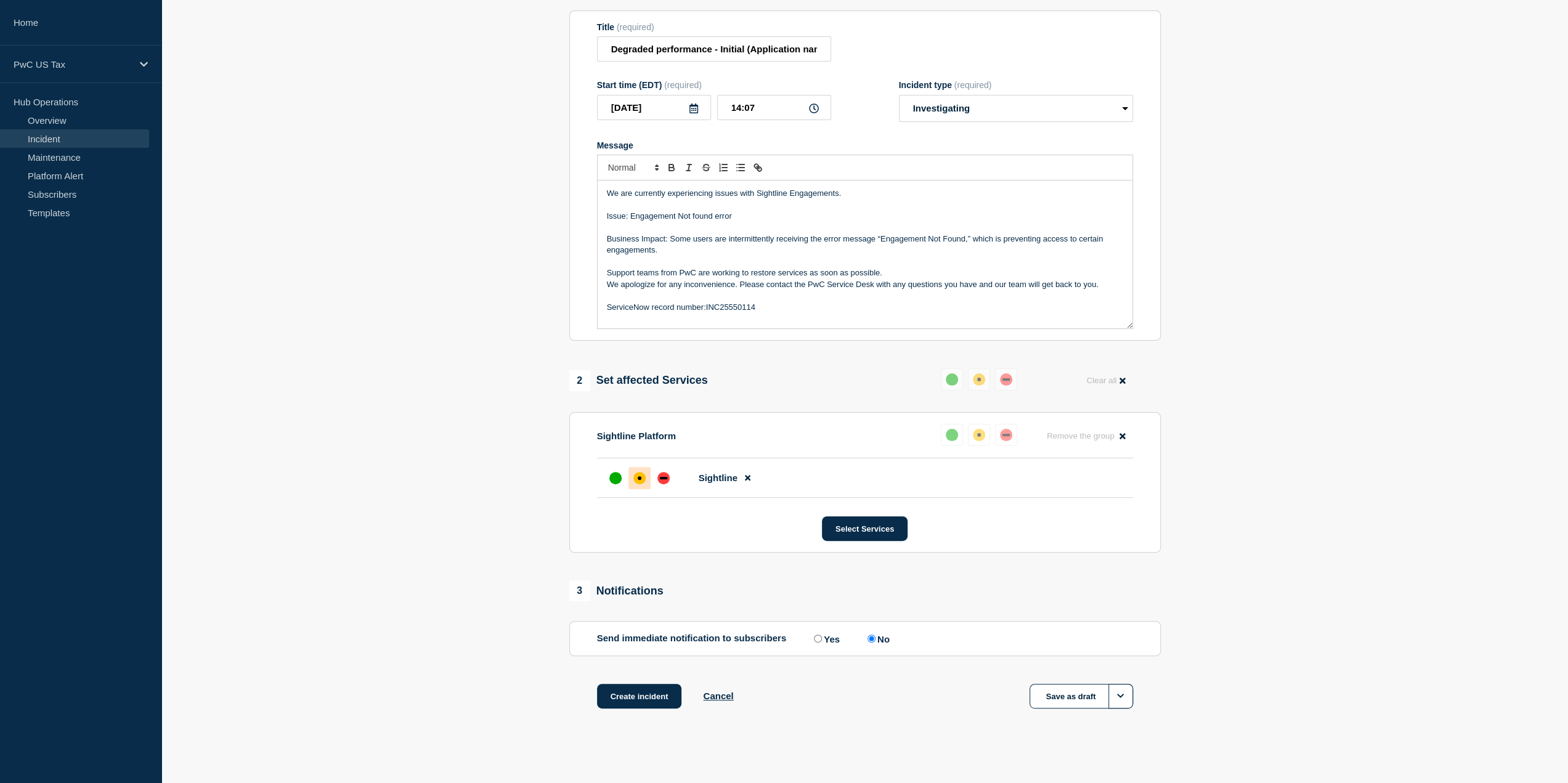
scroll to position [144, 0]
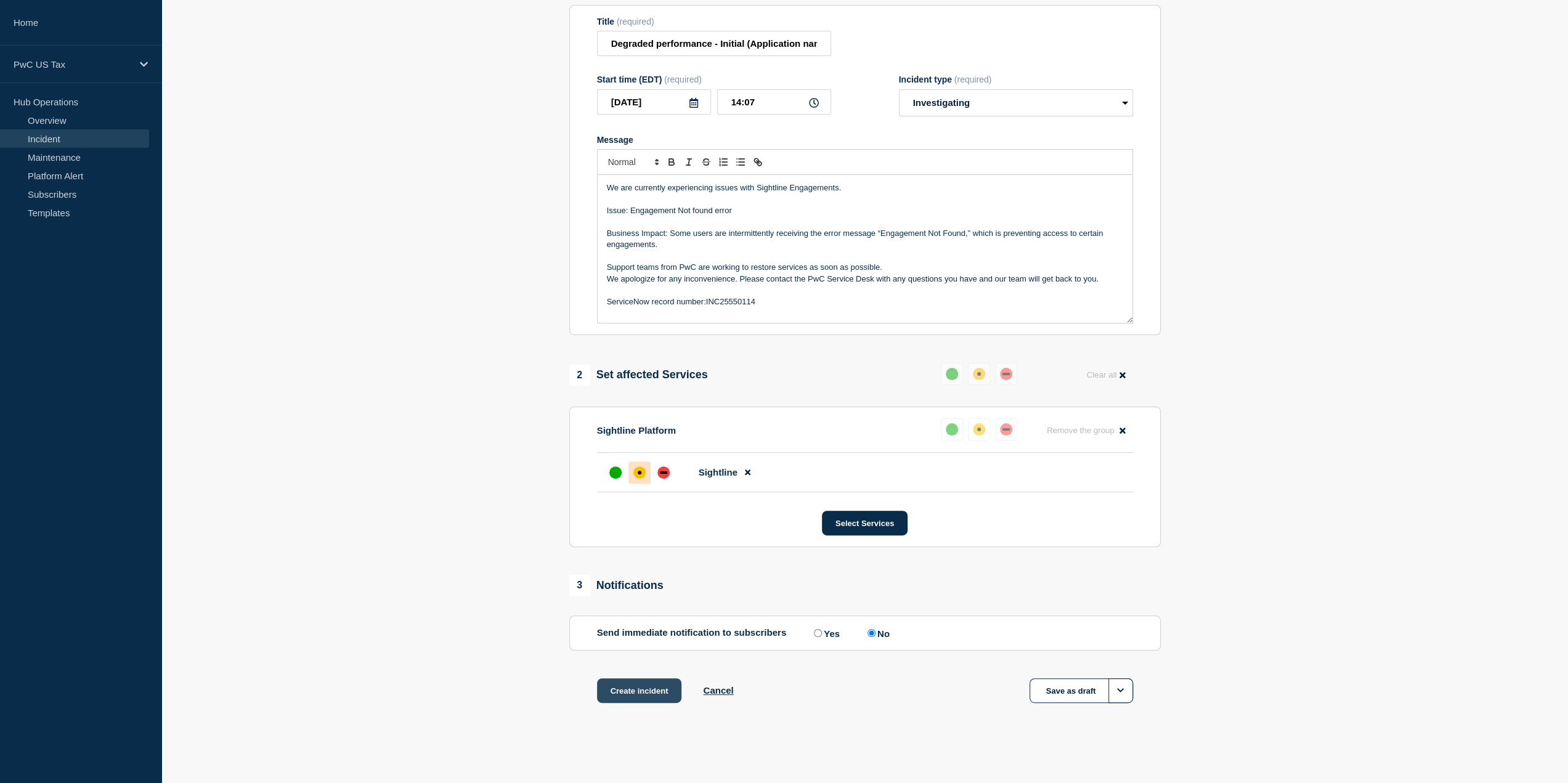
click at [642, 692] on button "Create incident" at bounding box center [639, 690] width 85 height 25
